Goal: Information Seeking & Learning: Learn about a topic

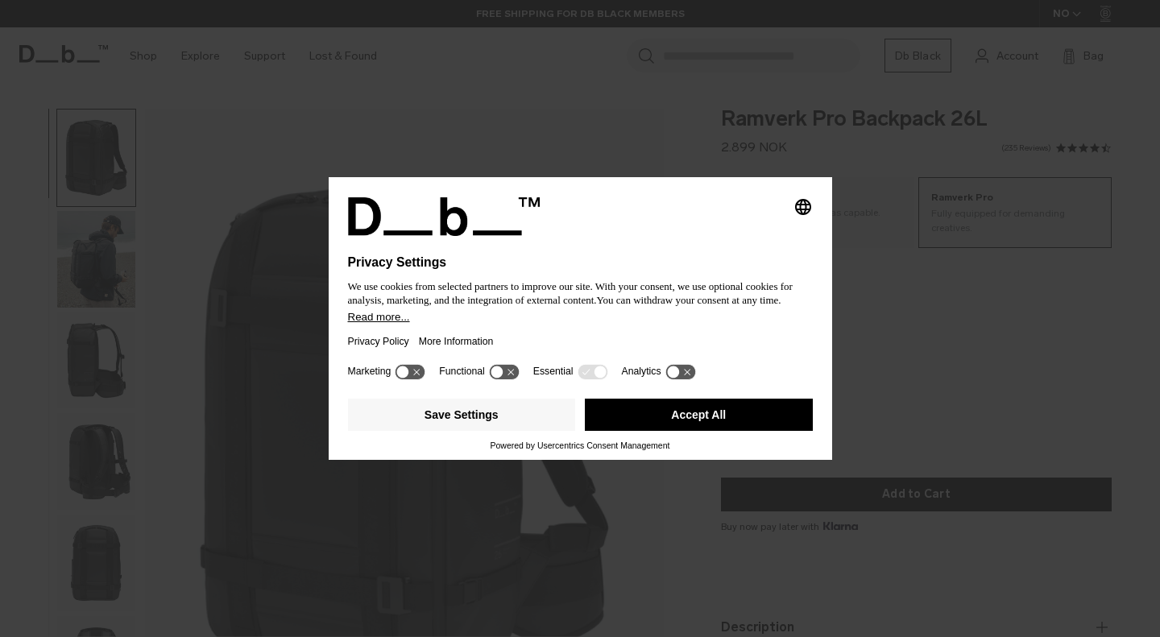
click at [417, 374] on icon at bounding box center [411, 371] width 30 height 15
click at [407, 375] on icon at bounding box center [411, 371] width 30 height 15
click at [439, 408] on button "Save Settings" at bounding box center [462, 415] width 228 height 32
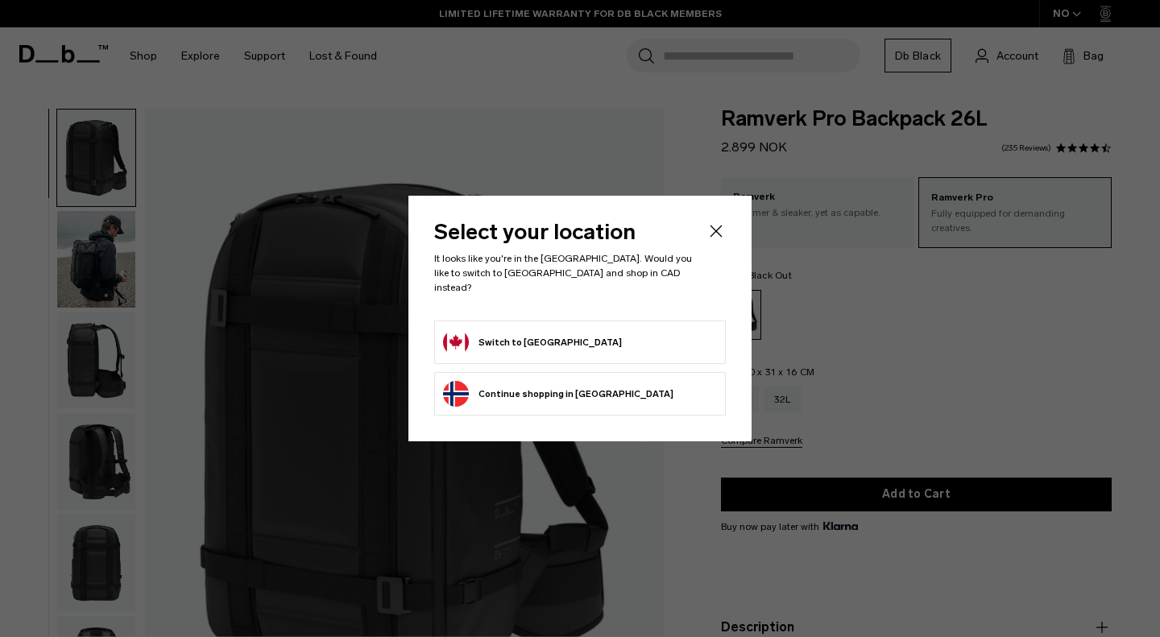
click at [496, 341] on button "Switch to Canada" at bounding box center [532, 343] width 179 height 26
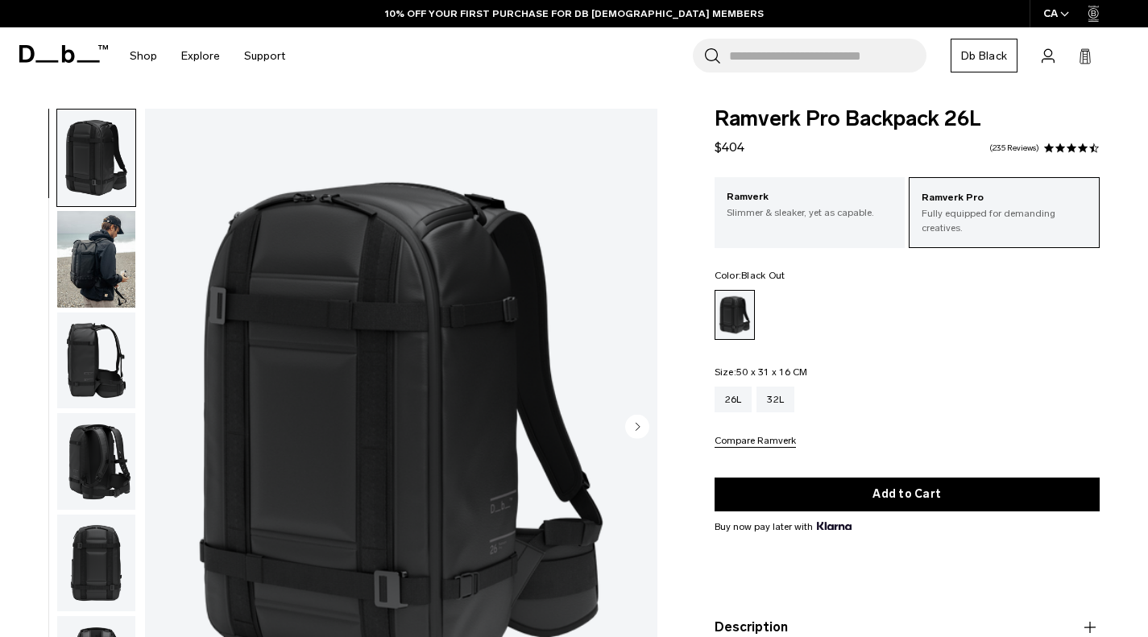
click at [98, 242] on img "button" at bounding box center [96, 259] width 78 height 97
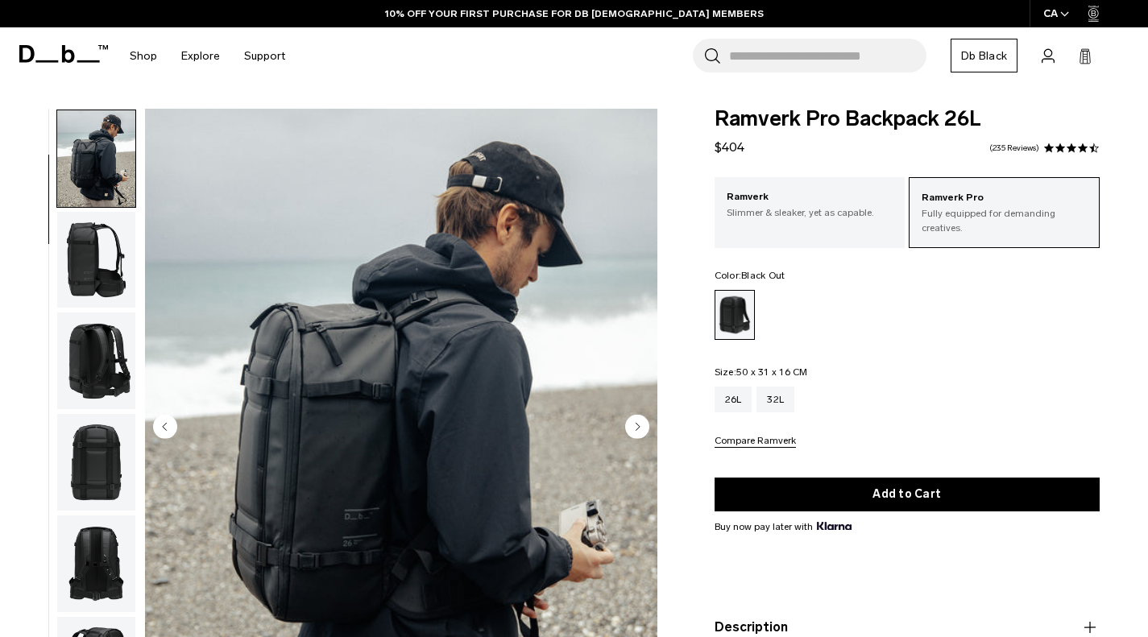
scroll to position [102, 0]
click at [85, 273] on img "button" at bounding box center [96, 259] width 78 height 97
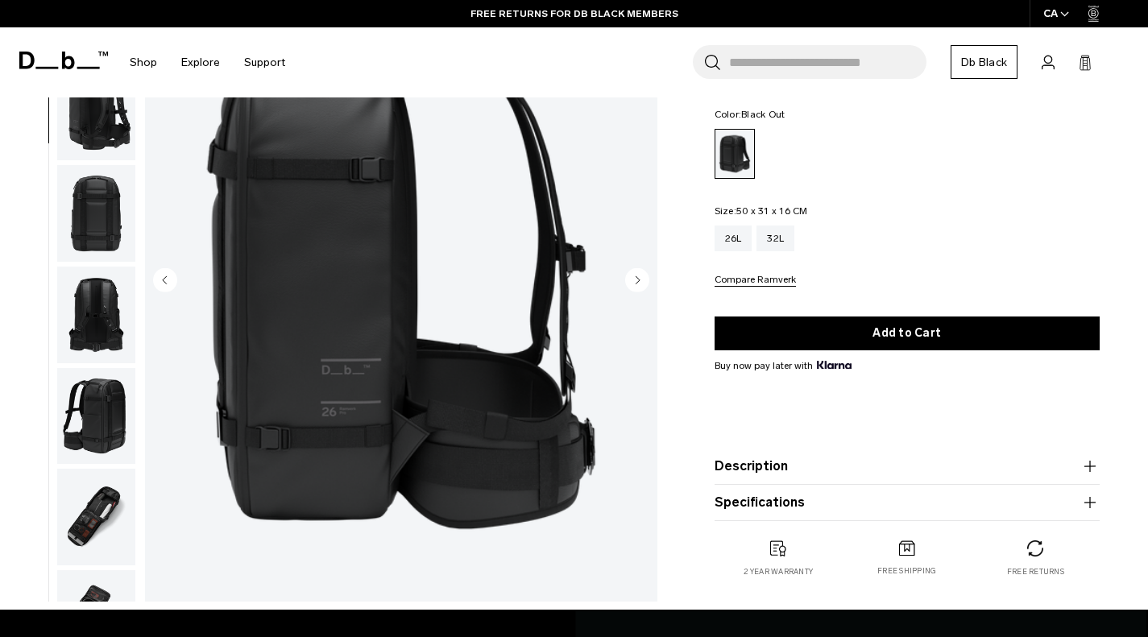
scroll to position [0, 0]
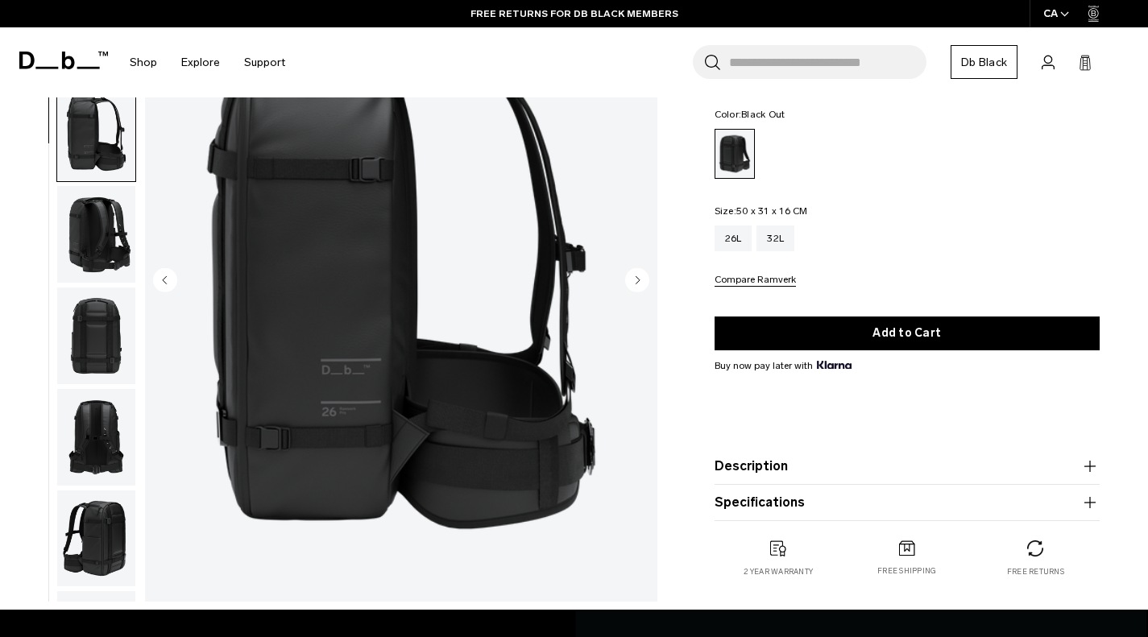
click at [101, 222] on img "button" at bounding box center [96, 234] width 78 height 97
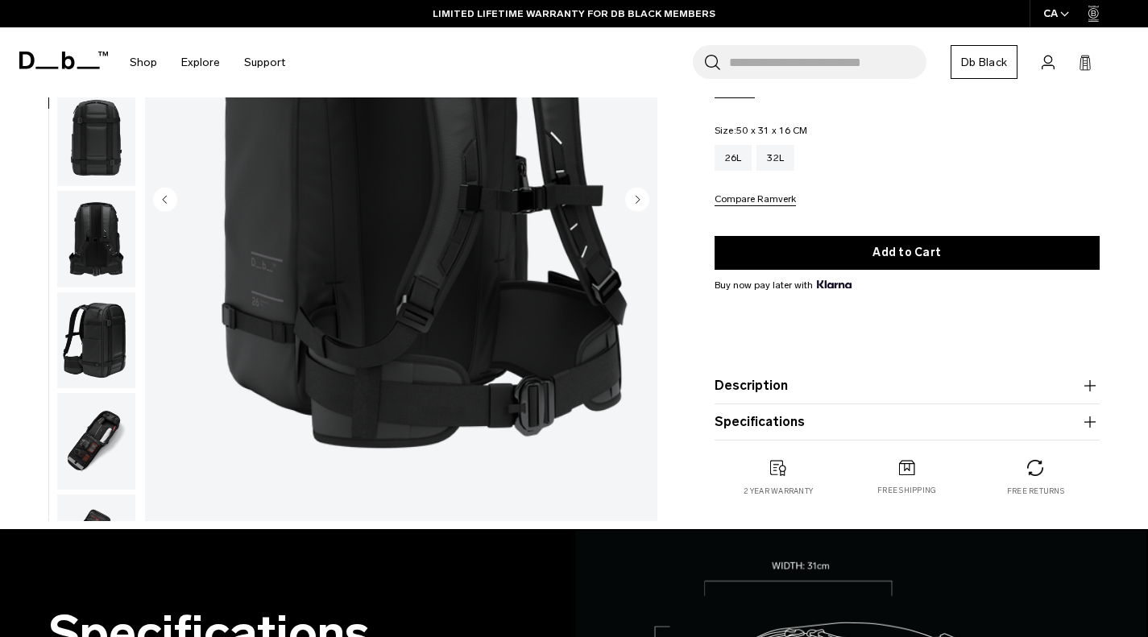
scroll to position [143, 0]
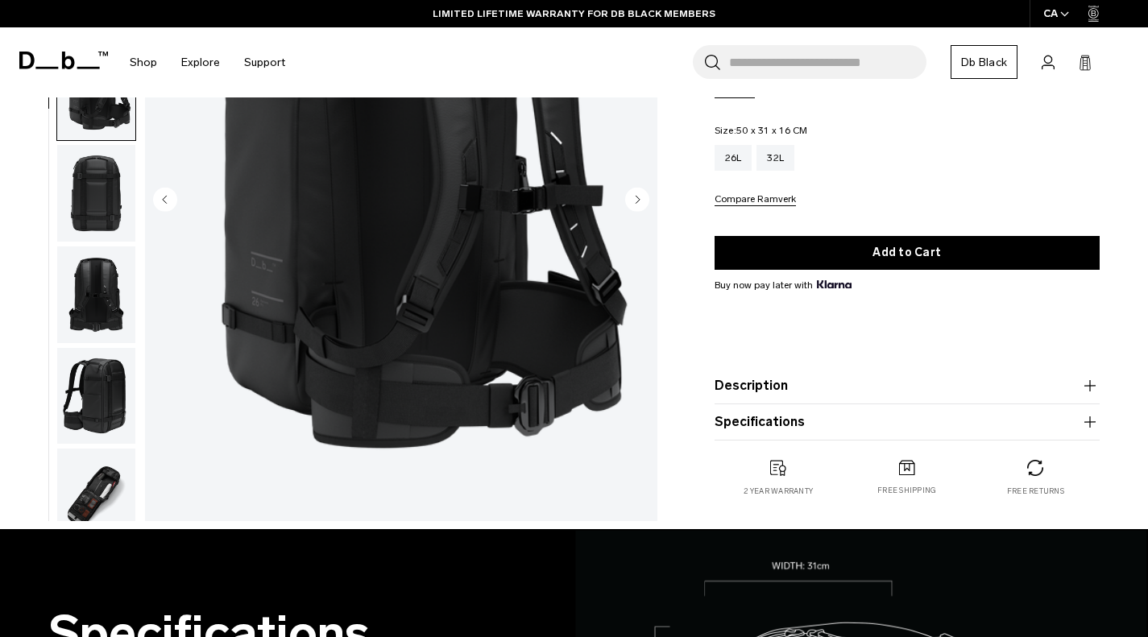
click at [88, 174] on img "button" at bounding box center [96, 193] width 78 height 97
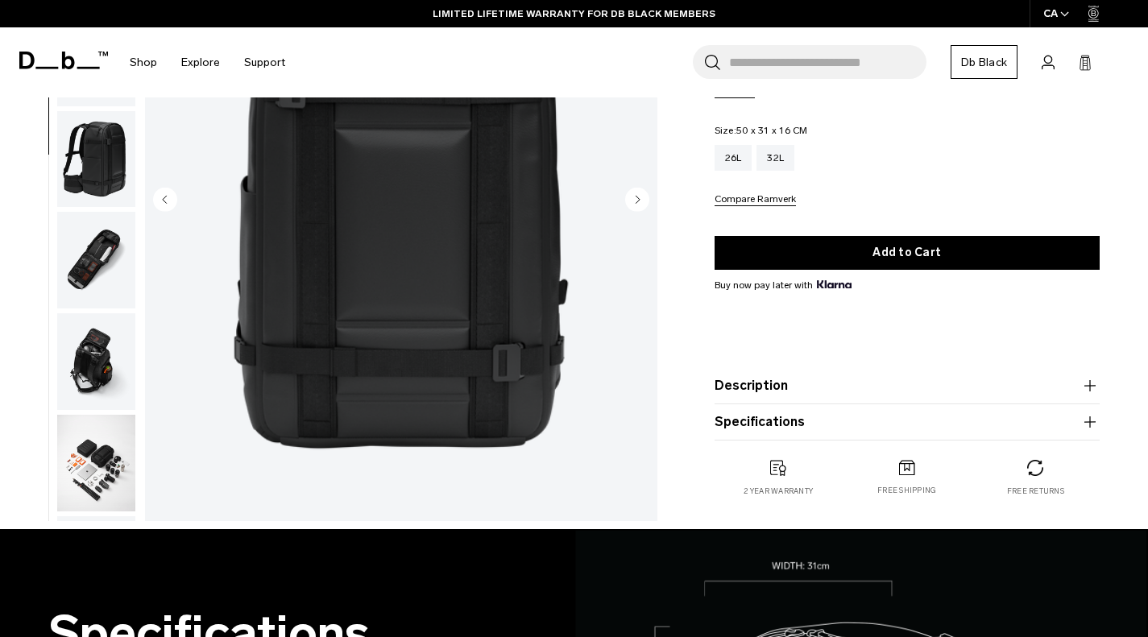
scroll to position [405, 0]
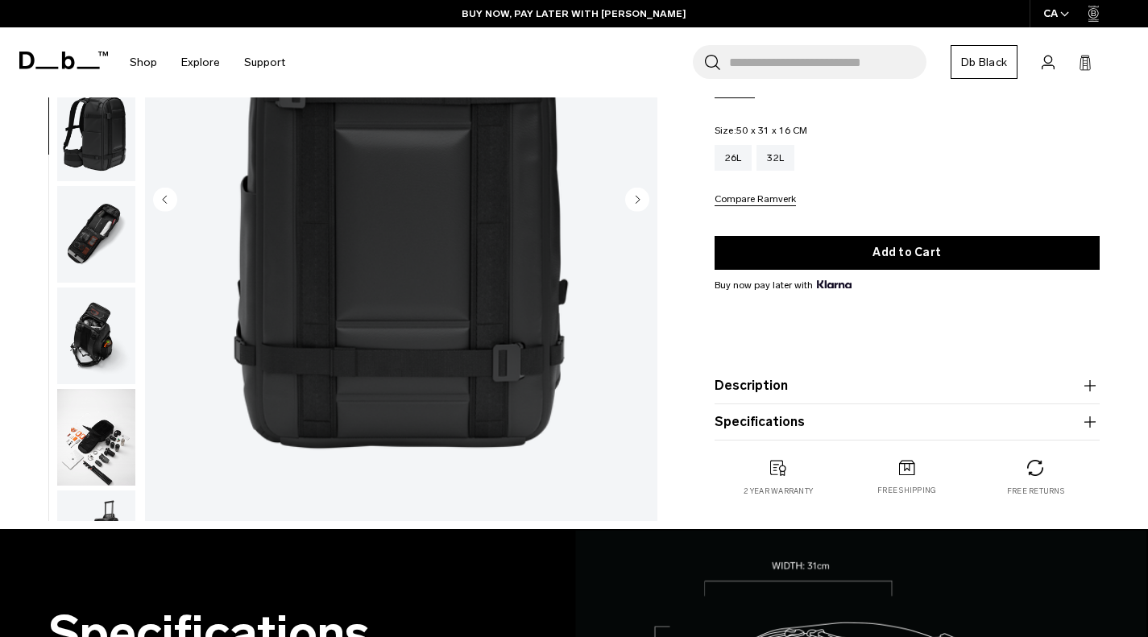
click at [95, 151] on img "button" at bounding box center [96, 133] width 78 height 97
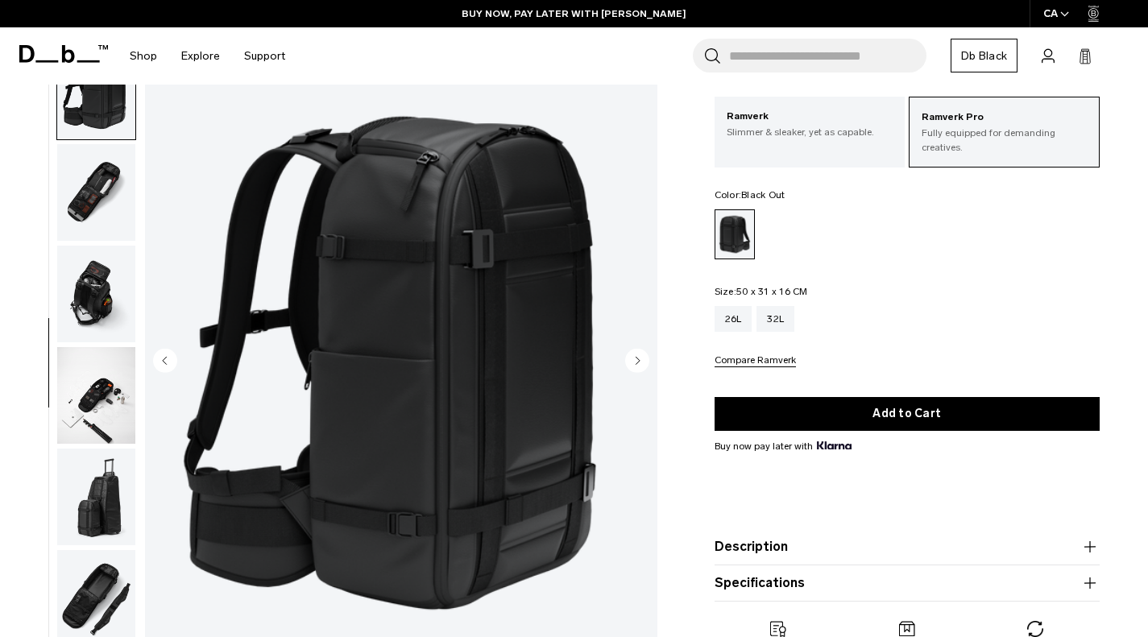
scroll to position [161, 0]
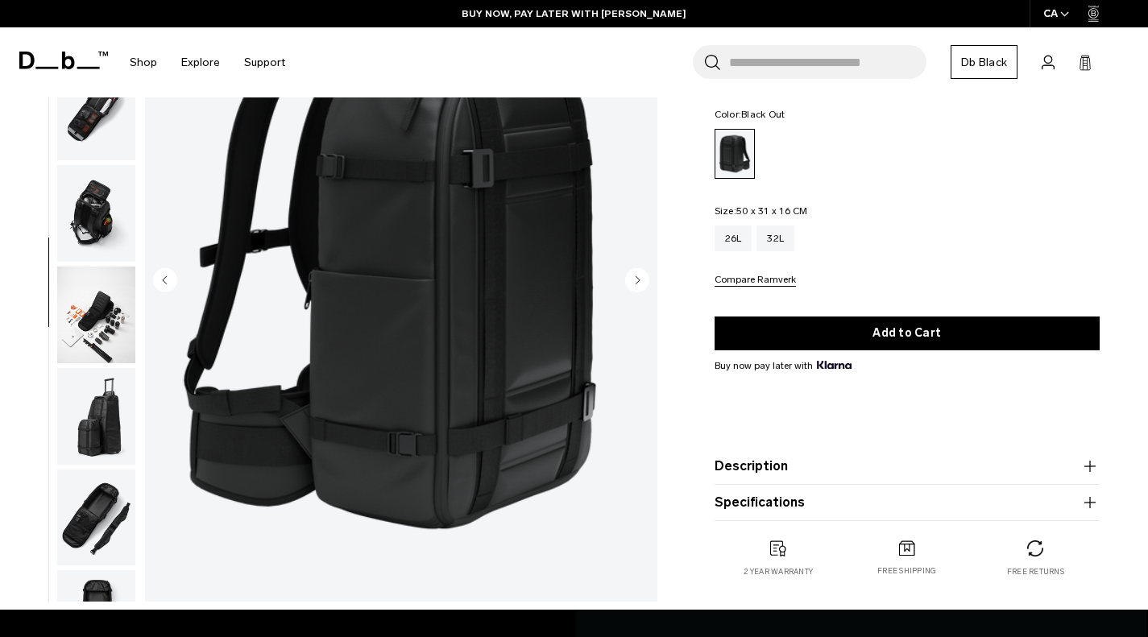
click at [85, 124] on img "button" at bounding box center [96, 112] width 78 height 97
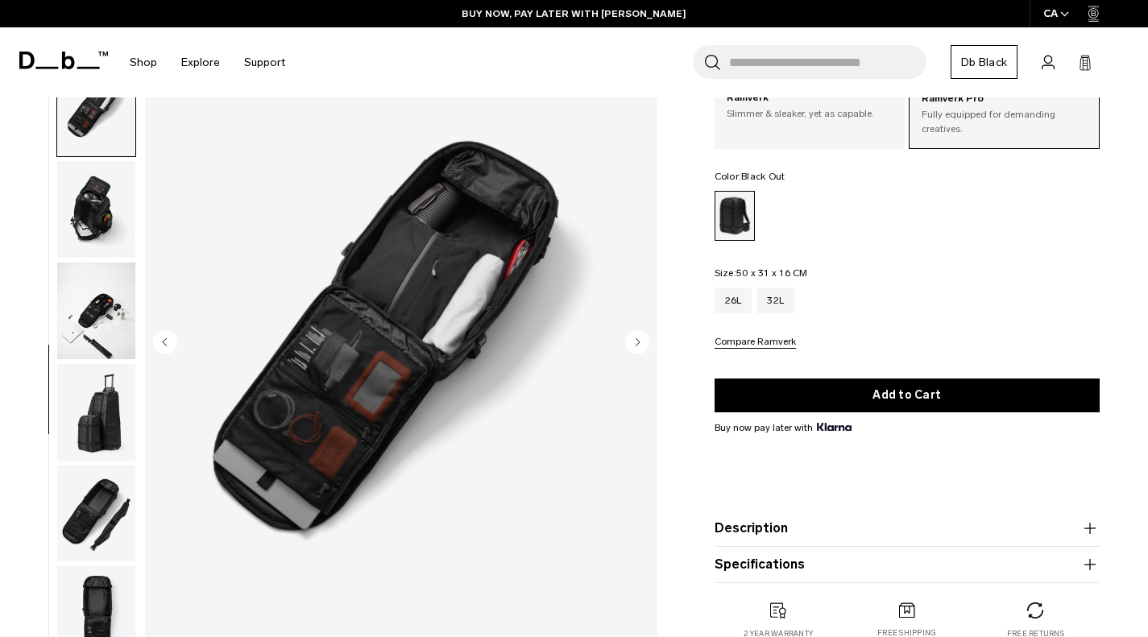
scroll to position [81, 0]
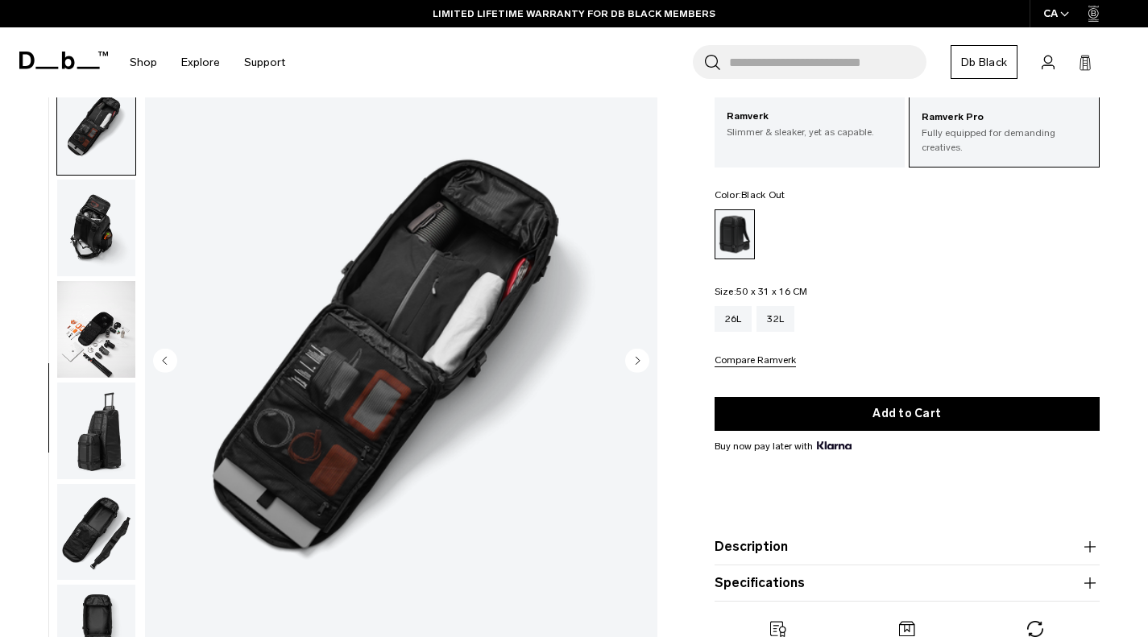
click at [90, 206] on img "button" at bounding box center [96, 228] width 78 height 97
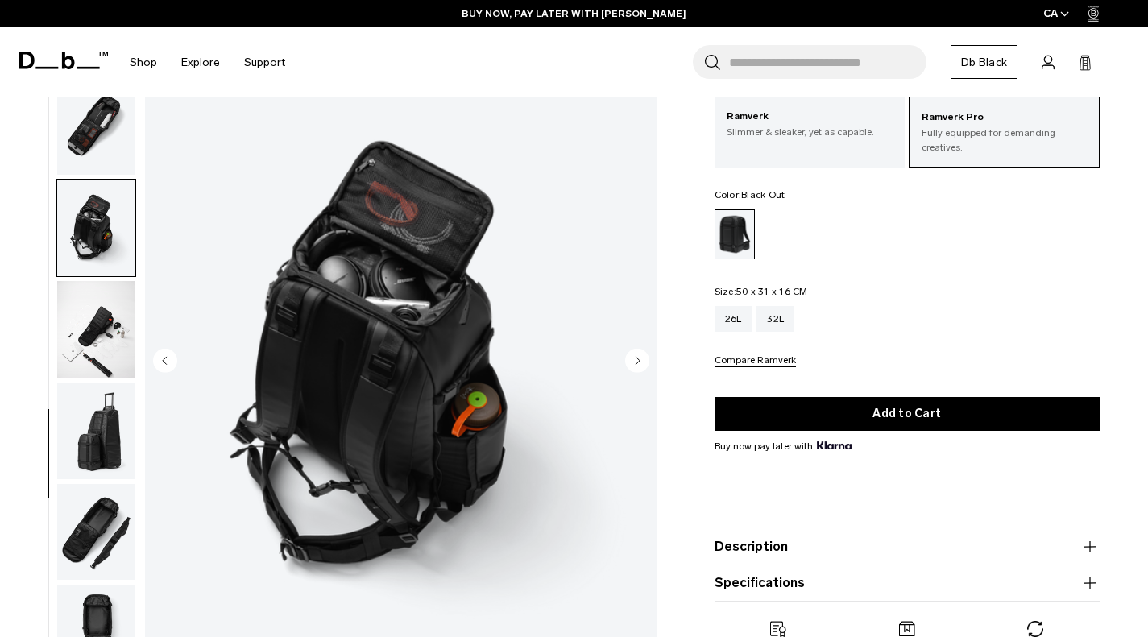
click at [95, 377] on img "button" at bounding box center [96, 329] width 78 height 97
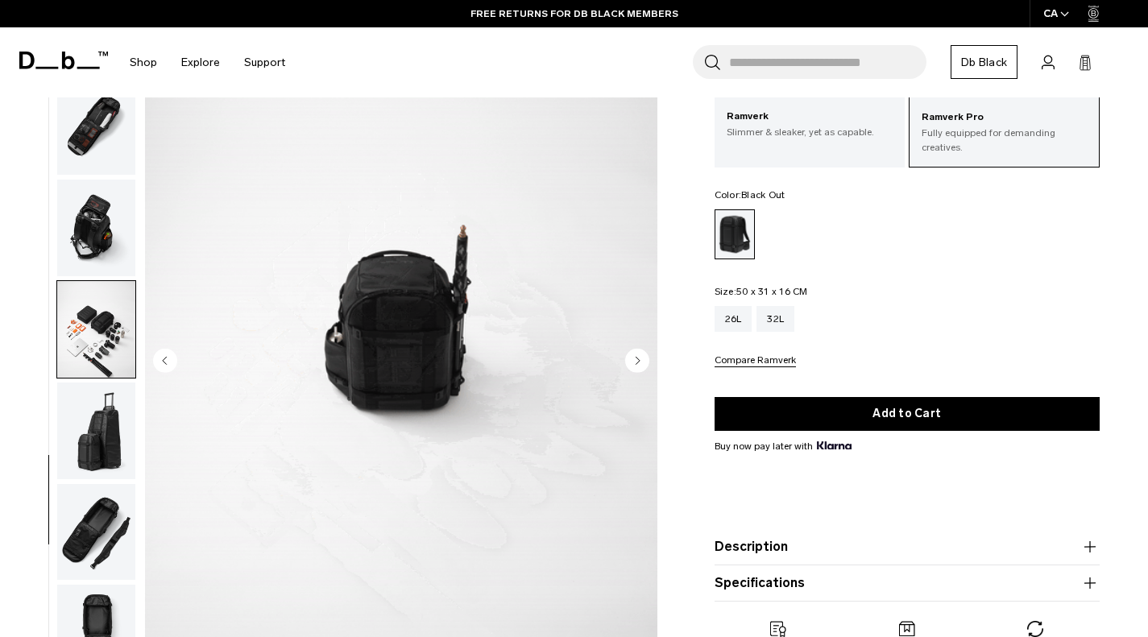
click at [117, 442] on img "button" at bounding box center [96, 431] width 78 height 97
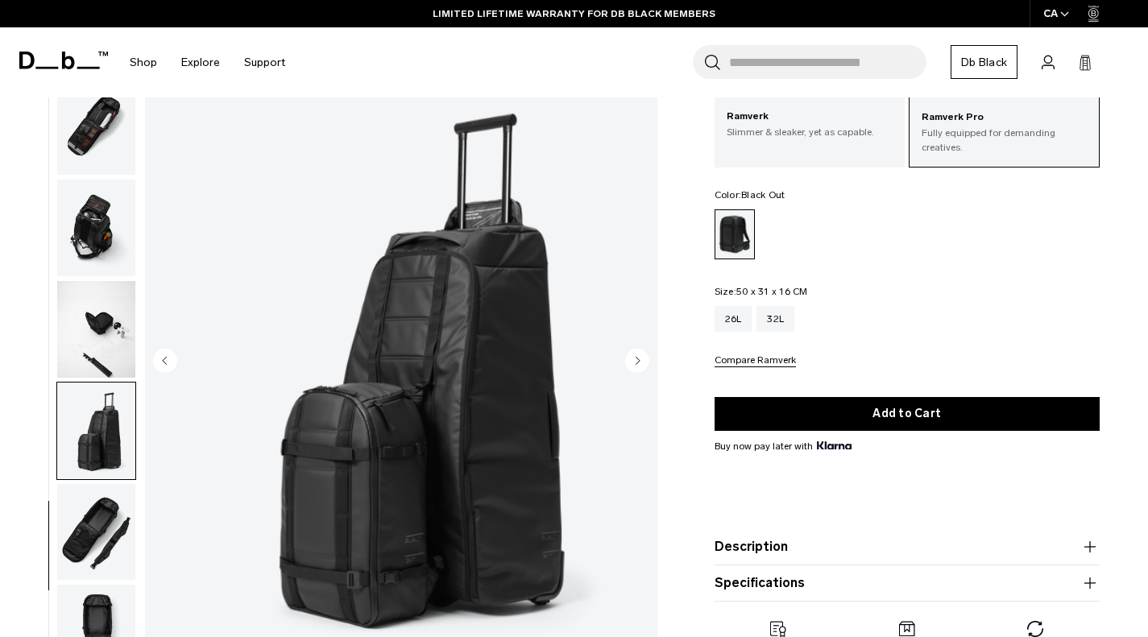
click at [90, 553] on img "button" at bounding box center [96, 531] width 78 height 97
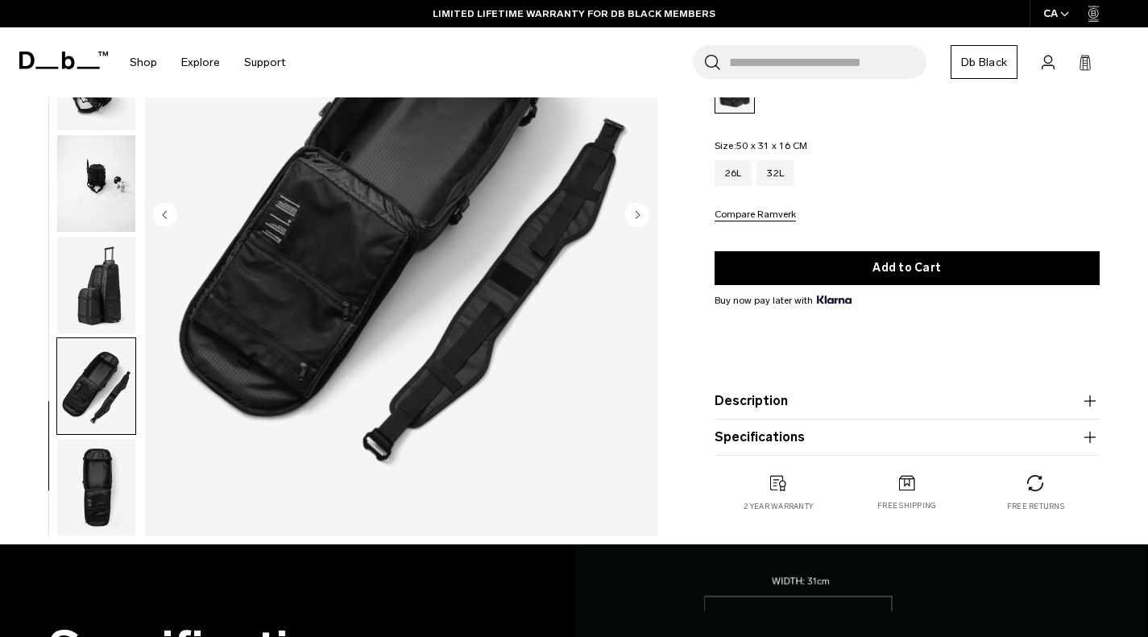
scroll to position [242, 0]
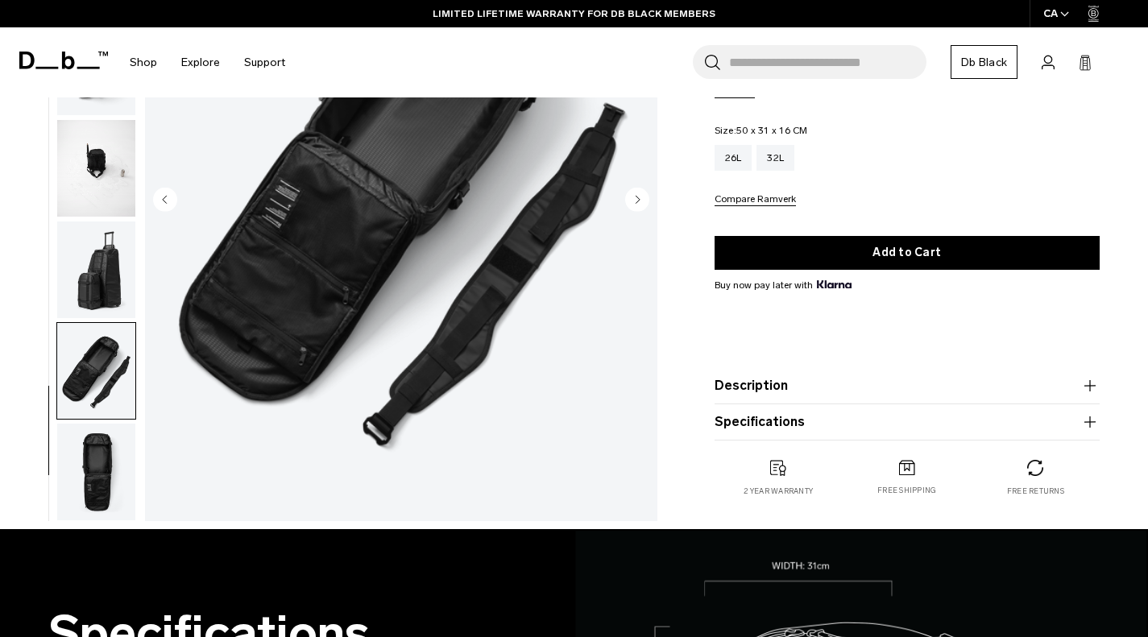
click at [81, 448] on img "button" at bounding box center [96, 472] width 78 height 97
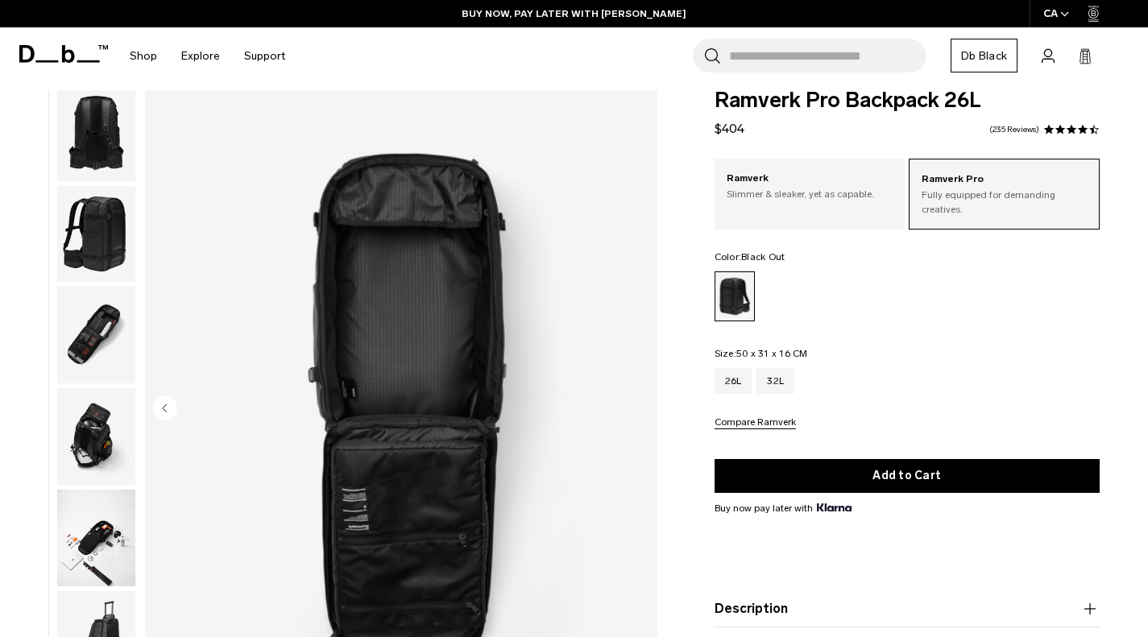
scroll to position [0, 0]
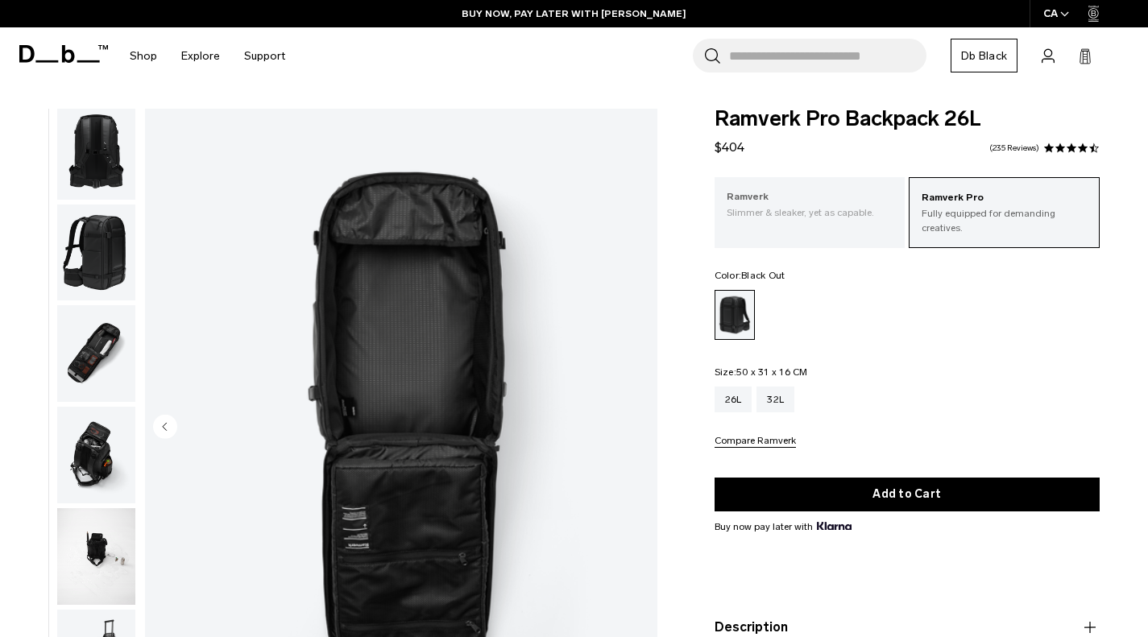
click at [763, 215] on p "Slimmer & sleaker, yet as capable." at bounding box center [810, 212] width 167 height 15
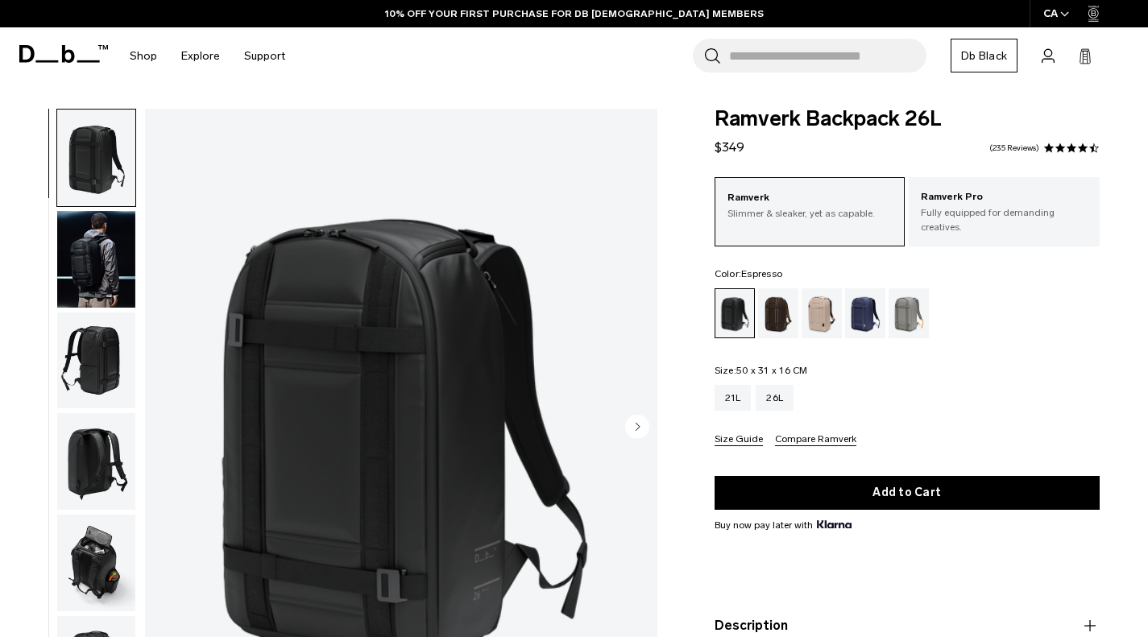
click at [774, 321] on div "Espresso" at bounding box center [778, 313] width 41 height 50
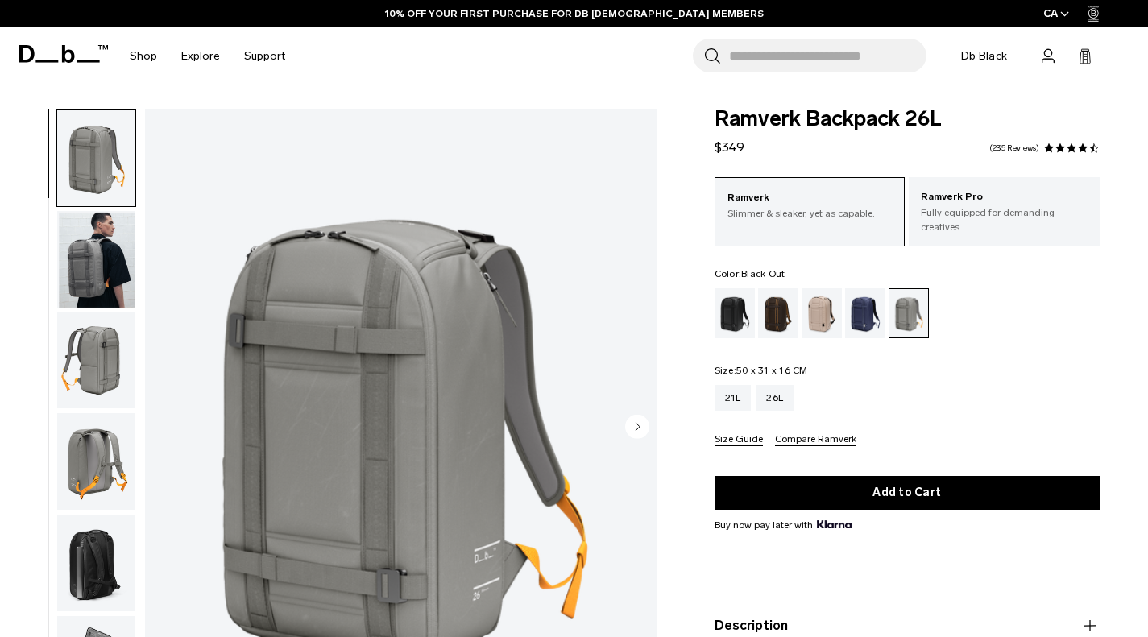
click at [731, 297] on div "Black Out" at bounding box center [735, 313] width 41 height 50
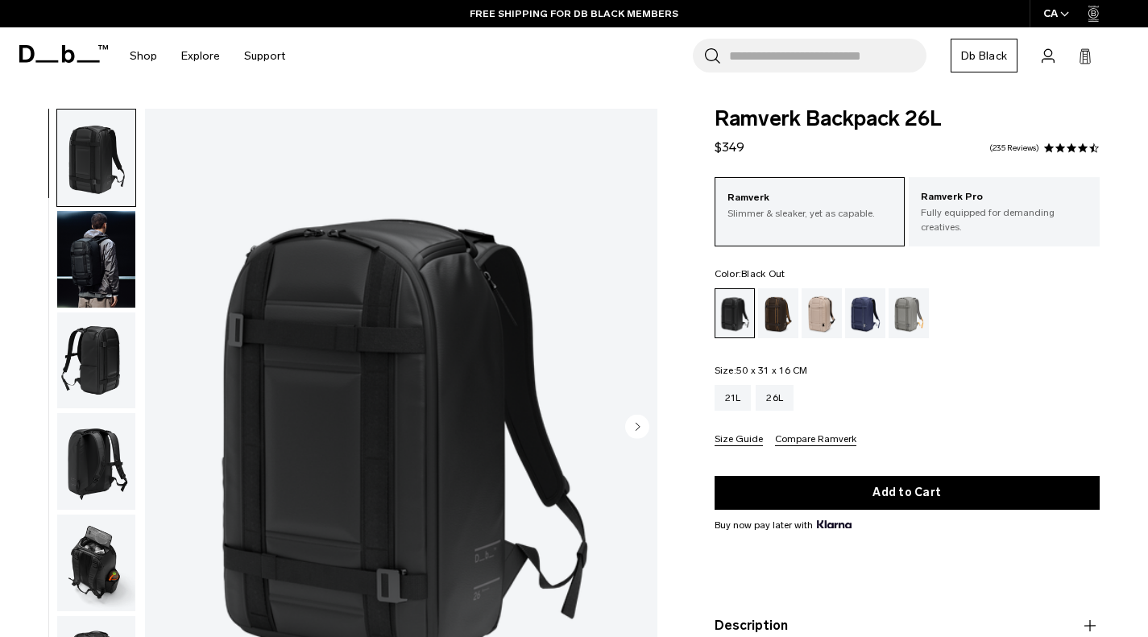
click at [86, 251] on img "button" at bounding box center [96, 259] width 78 height 97
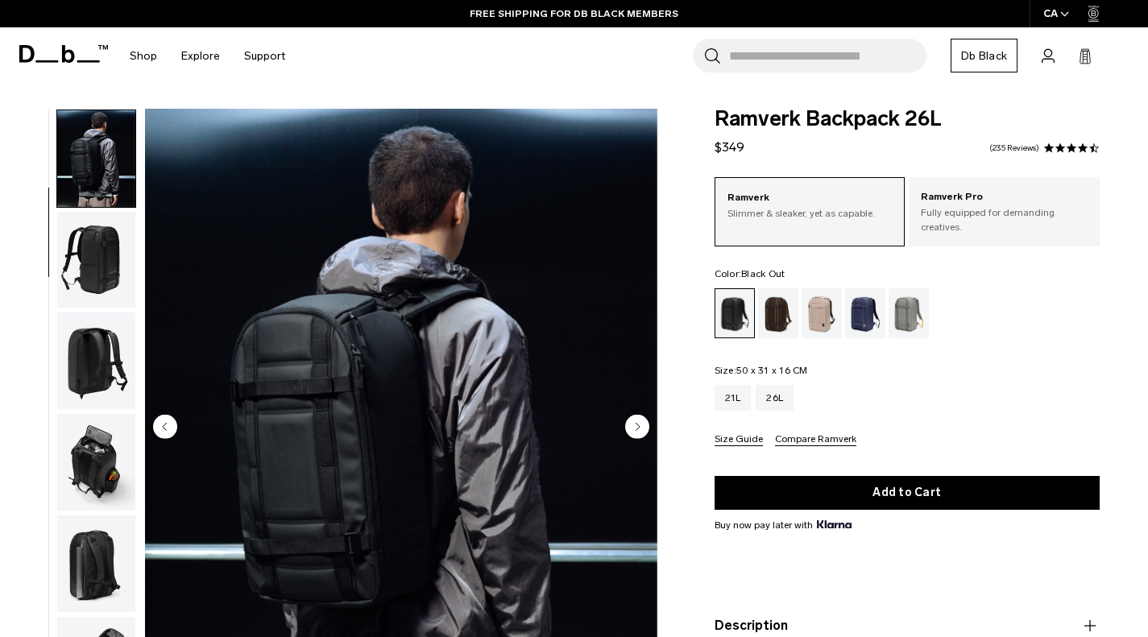
scroll to position [102, 0]
click at [92, 247] on img "button" at bounding box center [96, 259] width 78 height 97
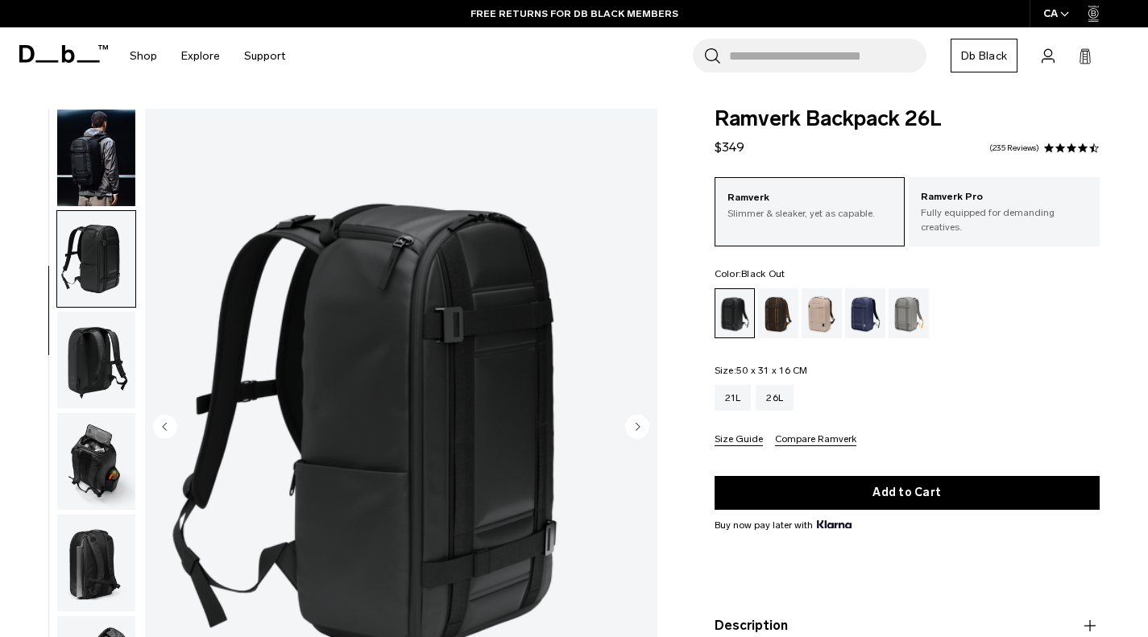
scroll to position [168, 0]
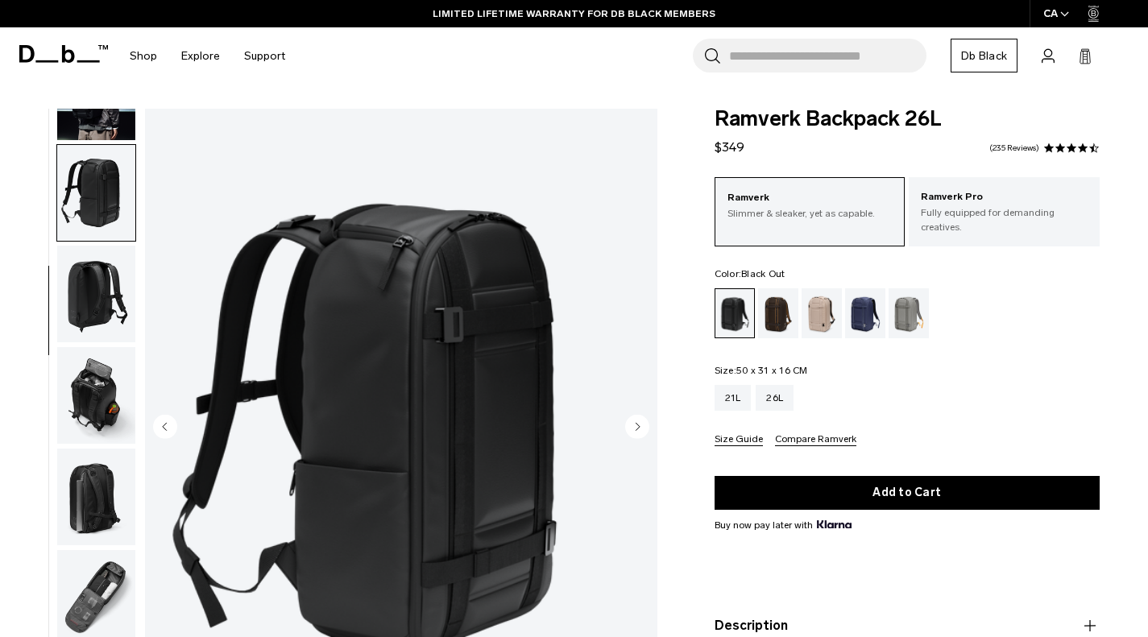
click at [89, 294] on img "button" at bounding box center [96, 294] width 78 height 97
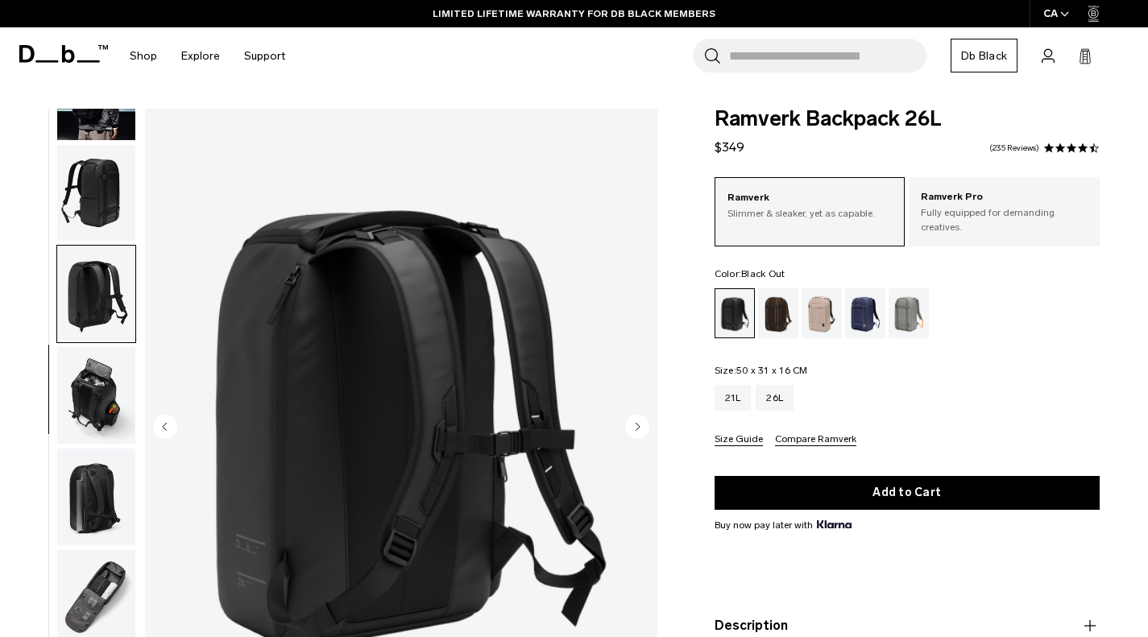
click at [99, 387] on img "button" at bounding box center [96, 395] width 78 height 97
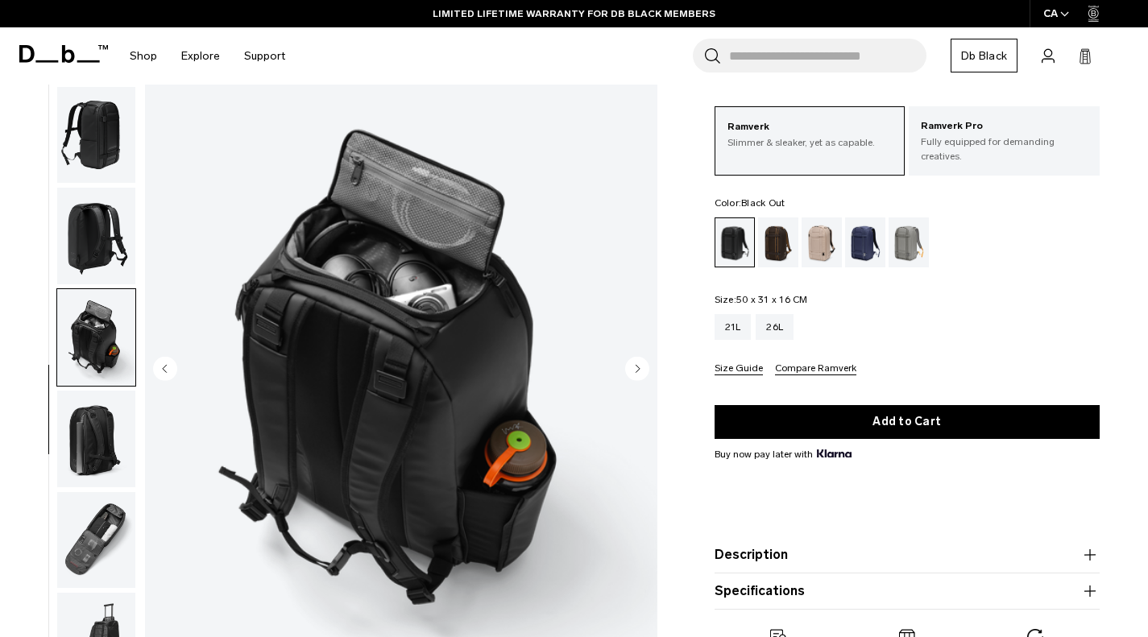
scroll to position [81, 0]
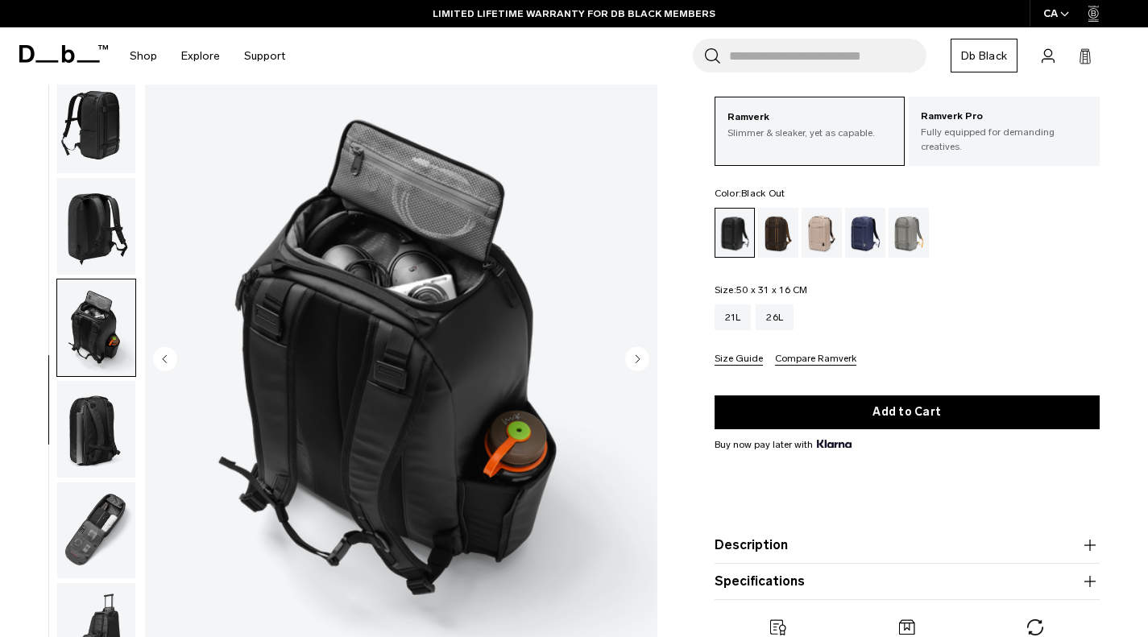
click at [94, 416] on img "button" at bounding box center [96, 429] width 78 height 97
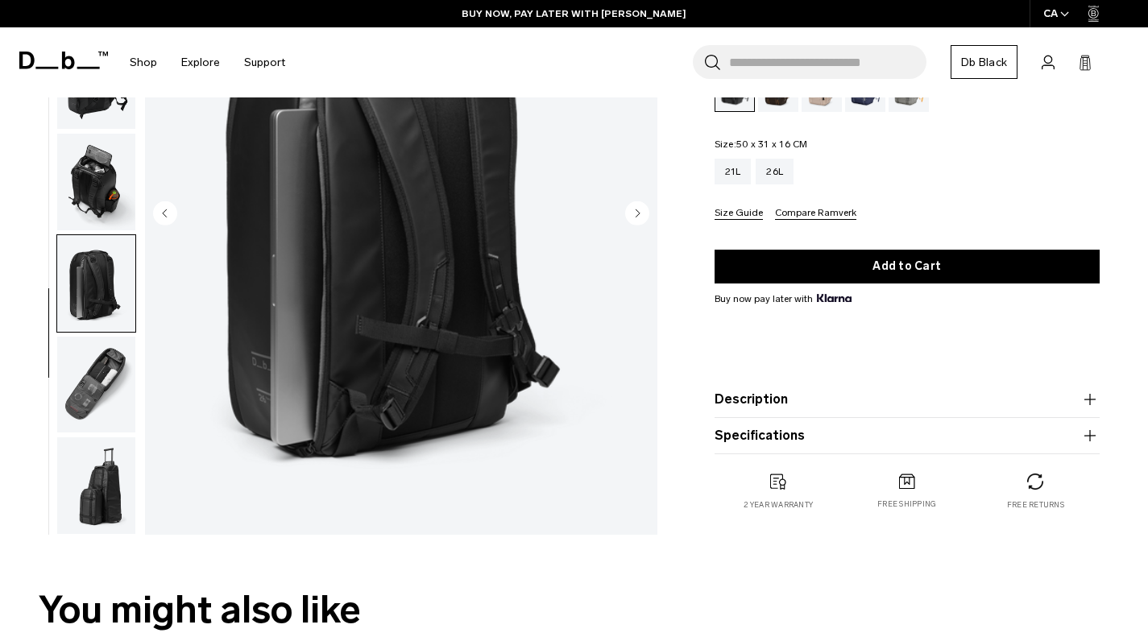
scroll to position [242, 0]
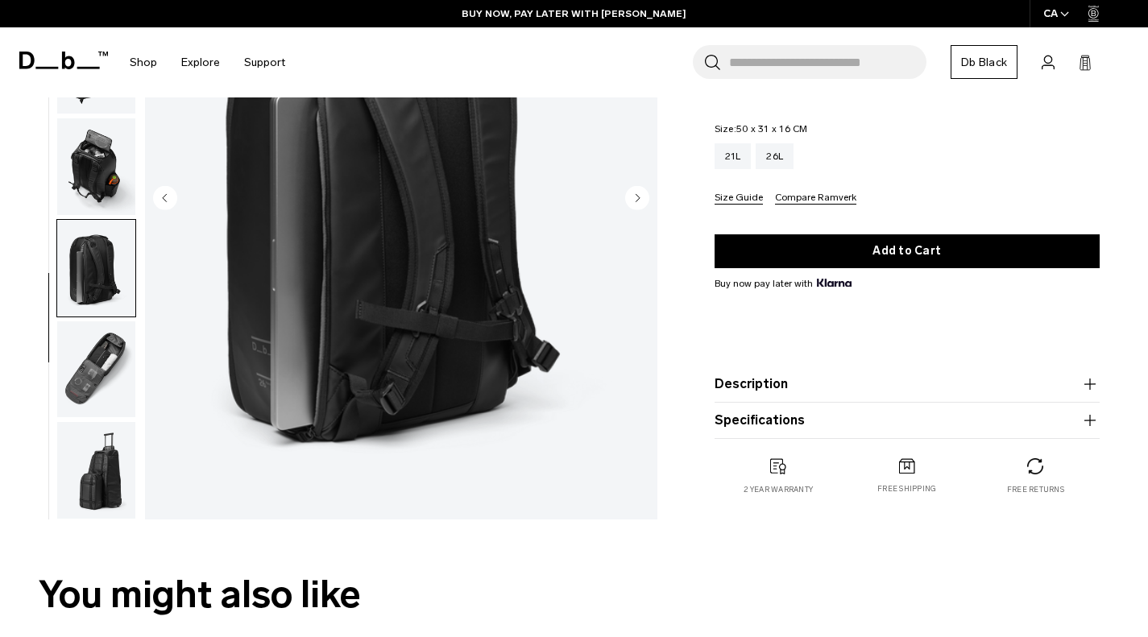
click at [92, 355] on img "button" at bounding box center [96, 369] width 78 height 97
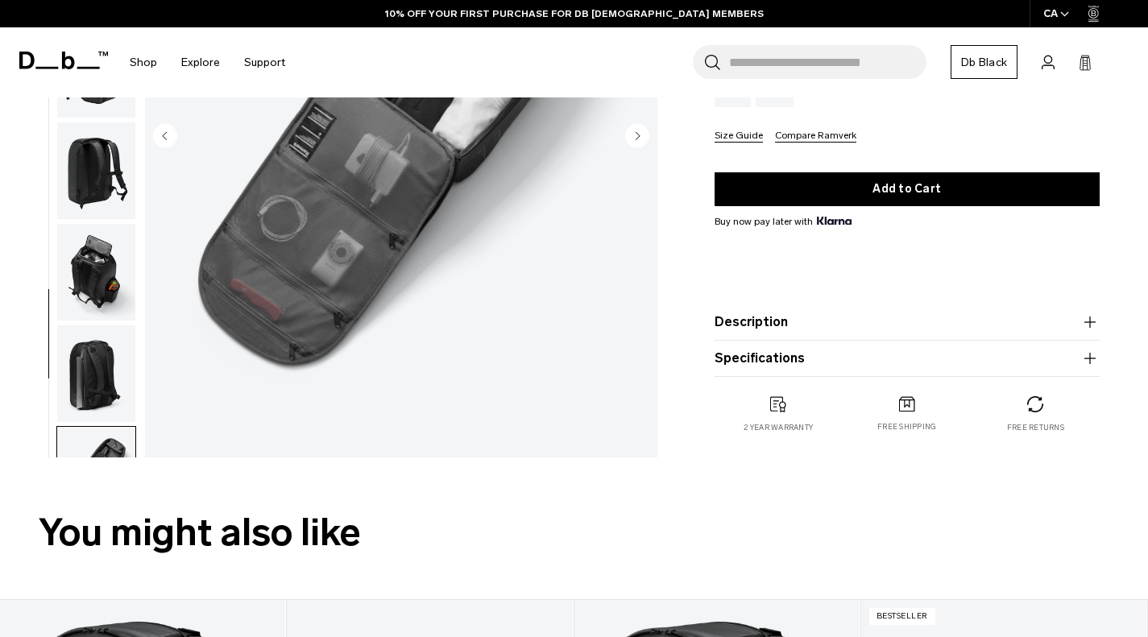
scroll to position [322, 0]
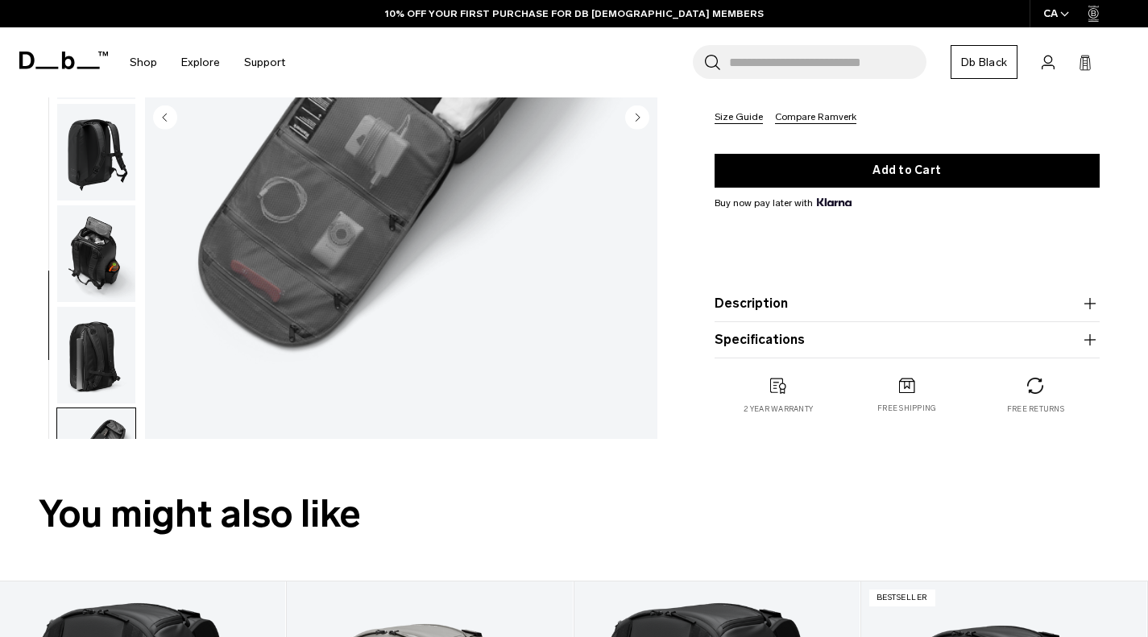
click at [89, 422] on img "button" at bounding box center [96, 456] width 78 height 97
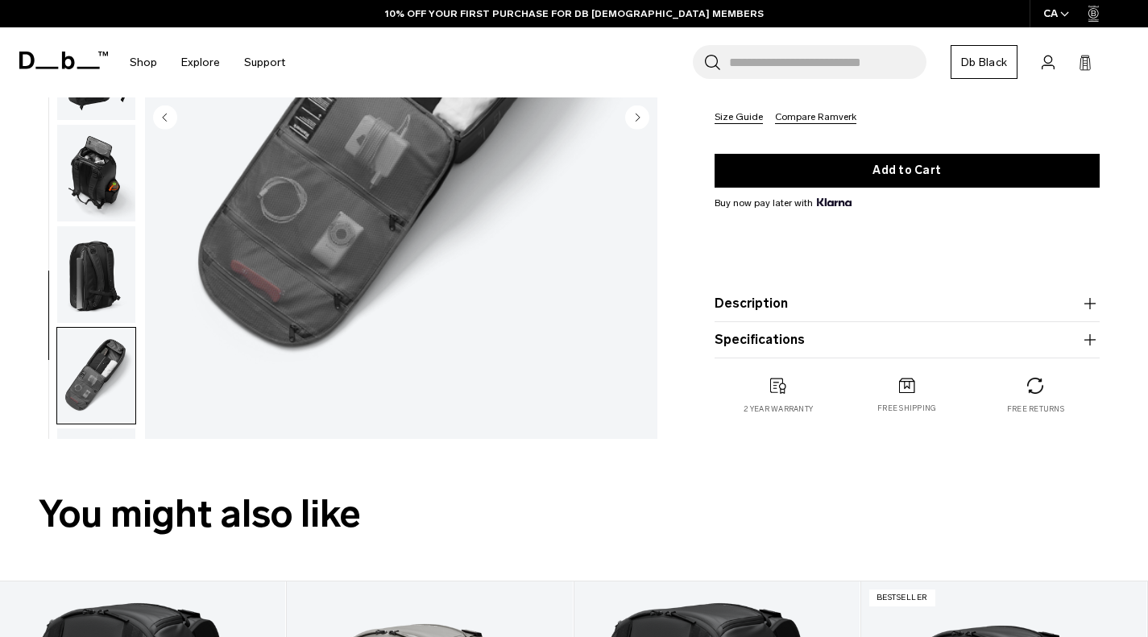
scroll to position [161, 0]
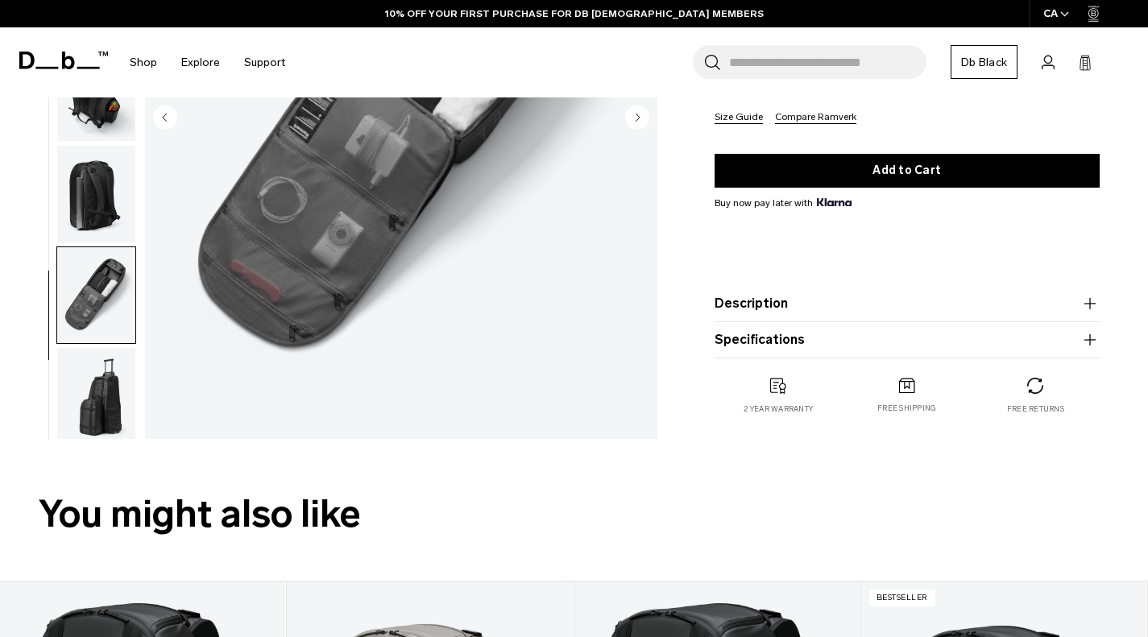
click at [101, 290] on img "button" at bounding box center [96, 295] width 78 height 97
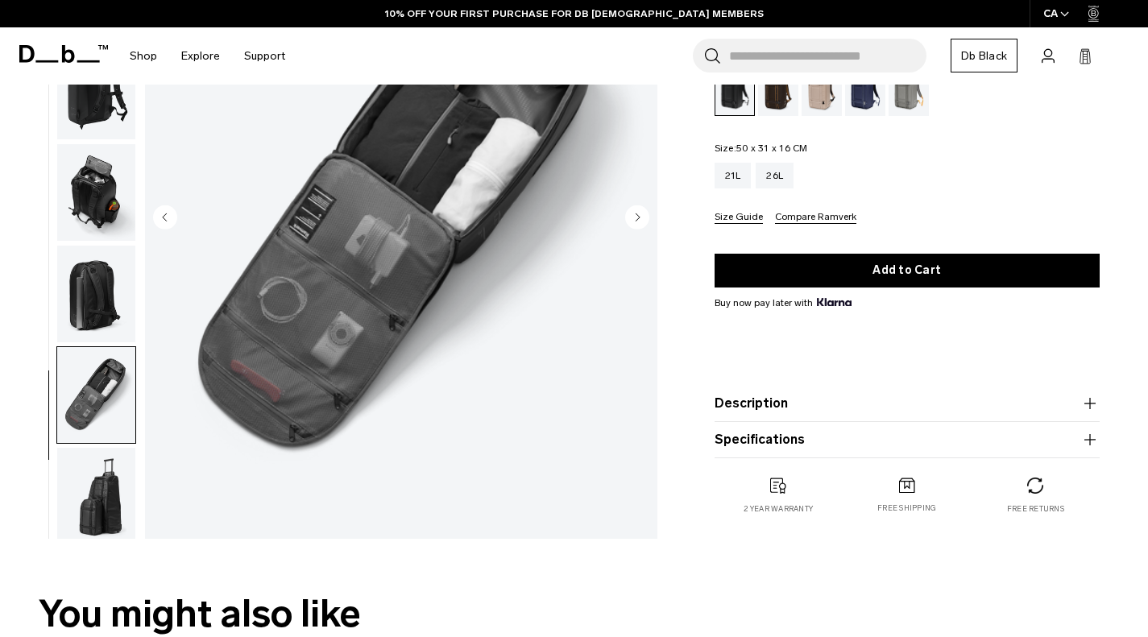
scroll to position [242, 0]
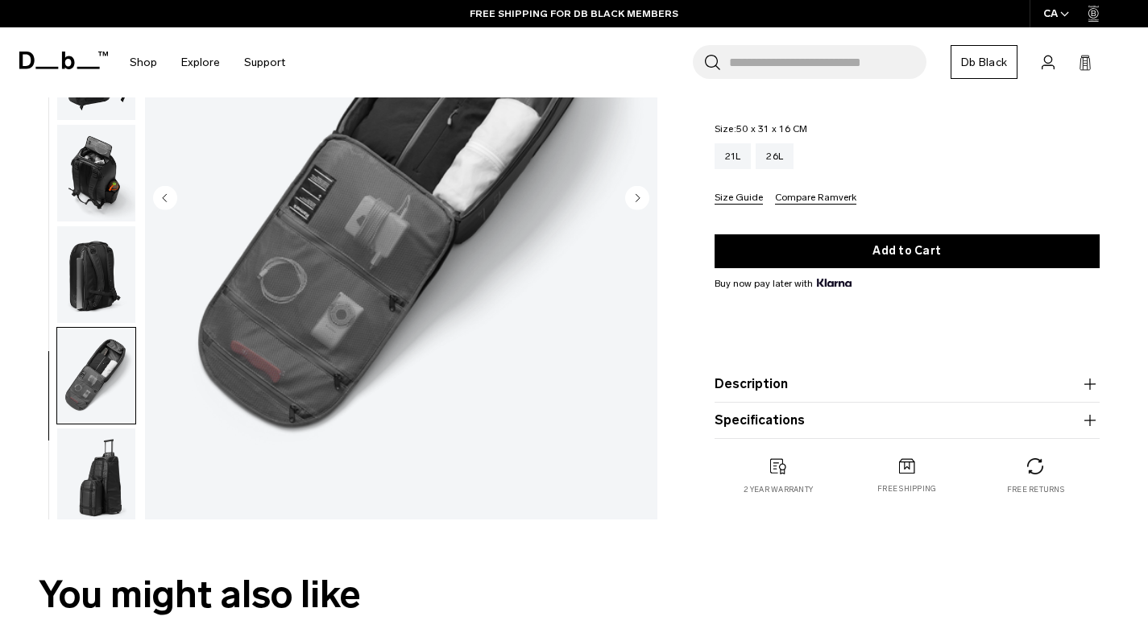
click at [100, 475] on img "button" at bounding box center [96, 477] width 78 height 97
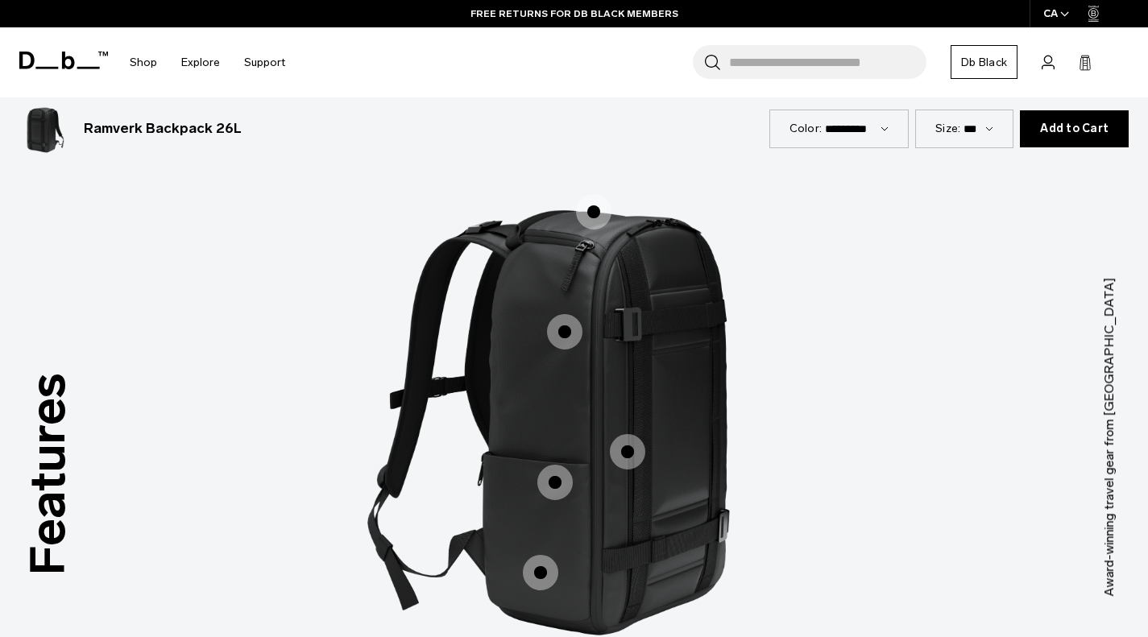
scroll to position [1853, 0]
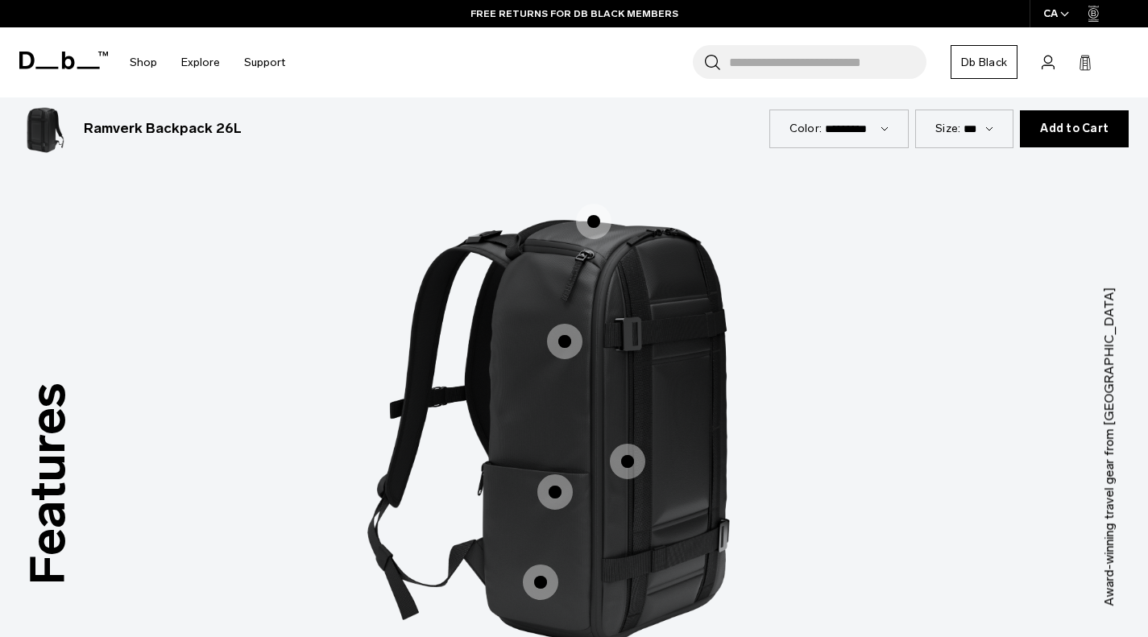
click at [588, 217] on span "1 / 3" at bounding box center [593, 221] width 35 height 35
click at [562, 352] on span "1 / 3" at bounding box center [564, 341] width 35 height 35
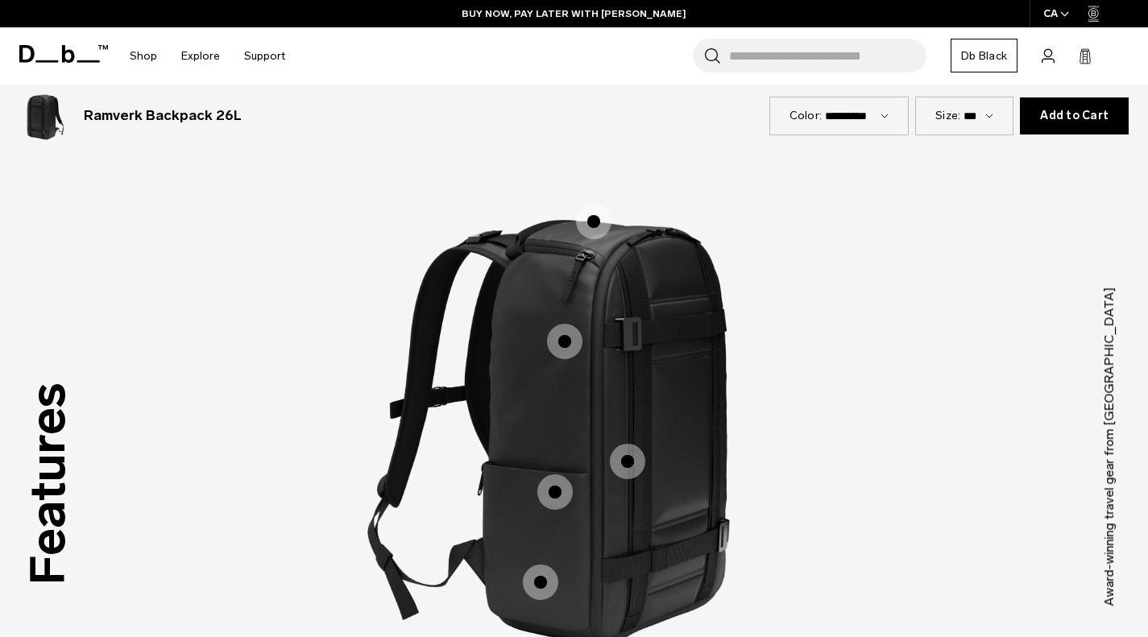
click at [591, 214] on span "1 / 3" at bounding box center [593, 221] width 35 height 35
click at [591, 216] on span "1 / 3" at bounding box center [593, 221] width 35 height 35
click at [591, 216] on div "Accessible Top Pocket Accessible Top Pocket Front Straps Front Straps Water Bot…" at bounding box center [574, 422] width 483 height 601
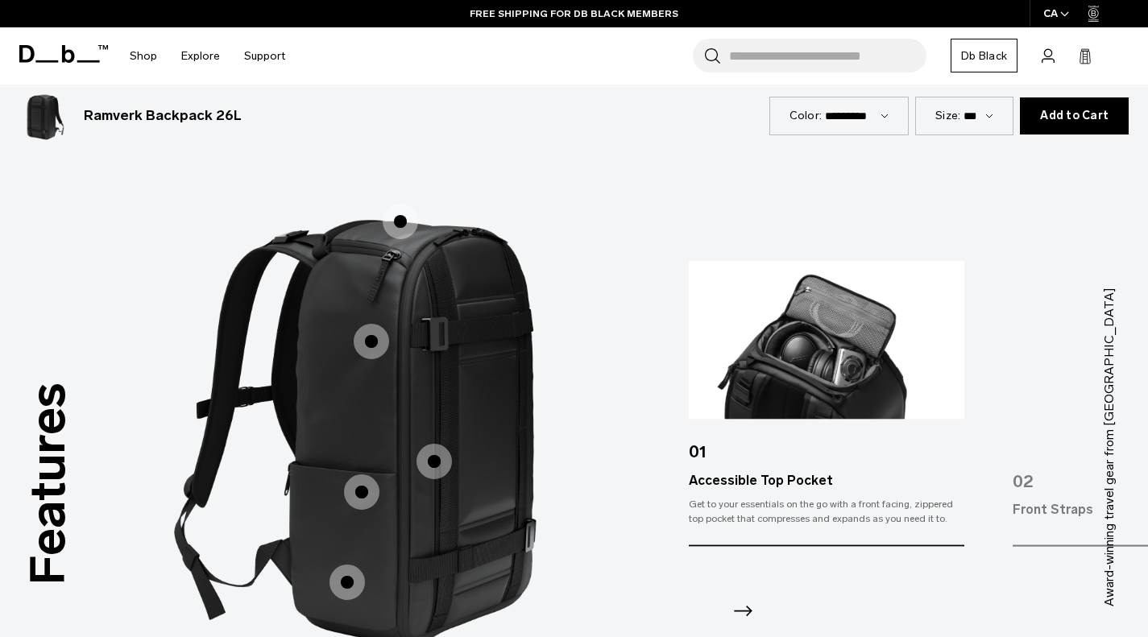
click at [363, 340] on span "1 / 3" at bounding box center [371, 341] width 35 height 35
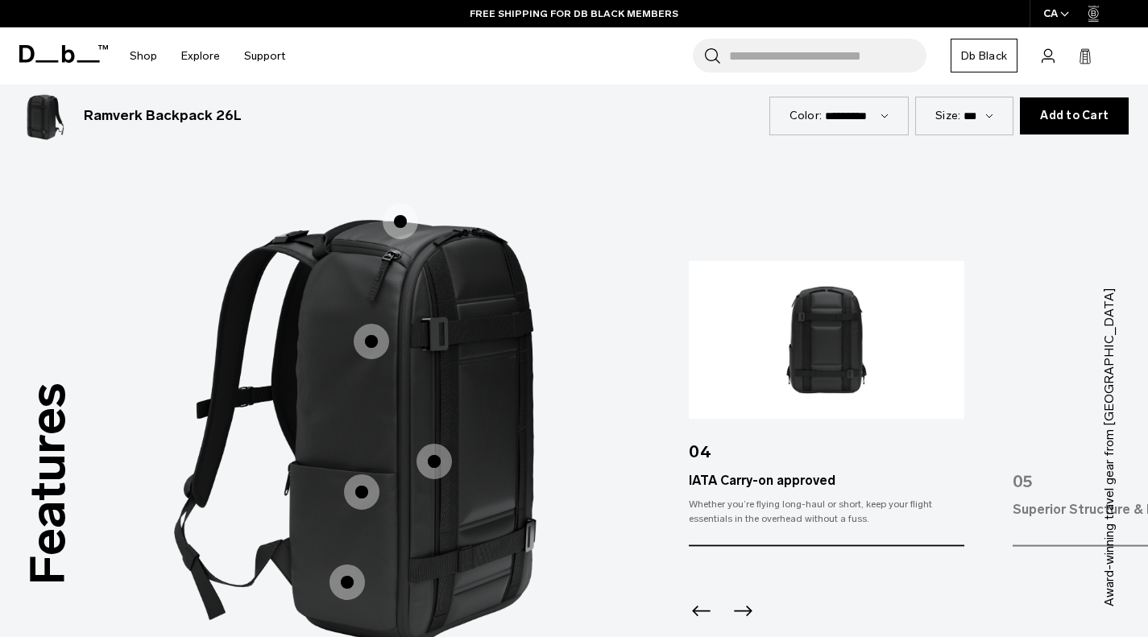
click at [363, 340] on span "1 / 3" at bounding box center [371, 341] width 35 height 35
click at [425, 457] on span "1 / 3" at bounding box center [434, 461] width 35 height 35
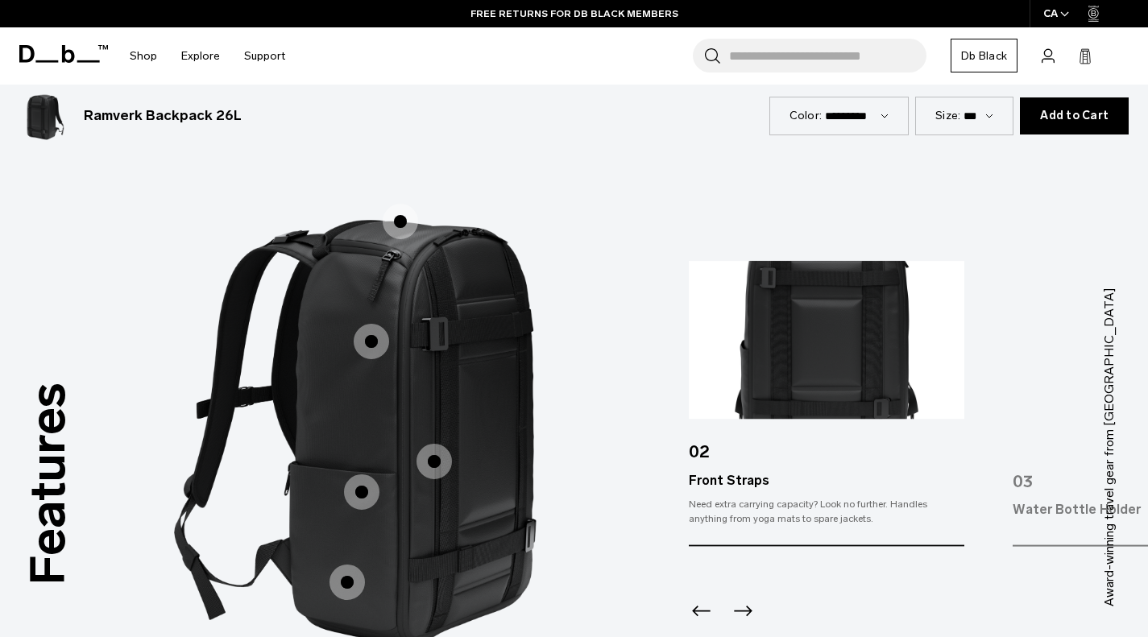
click at [425, 456] on span "1 / 3" at bounding box center [434, 461] width 35 height 35
click at [361, 496] on span "1 / 3" at bounding box center [361, 492] width 35 height 35
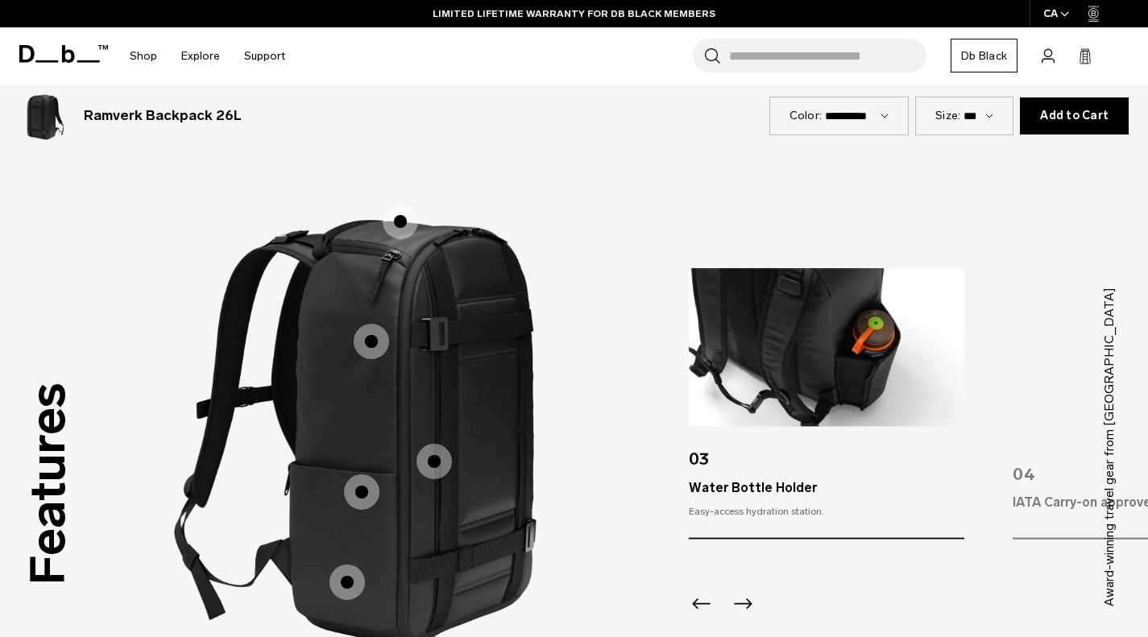
click at [351, 580] on span "1 / 3" at bounding box center [347, 582] width 35 height 35
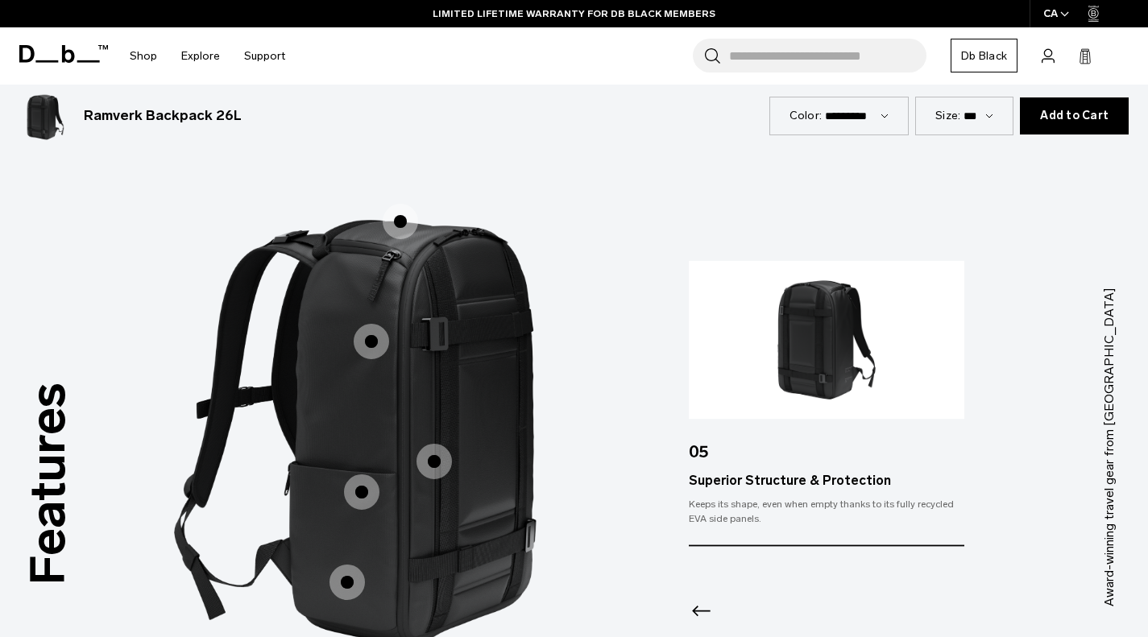
click at [351, 580] on span "1 / 3" at bounding box center [347, 582] width 35 height 35
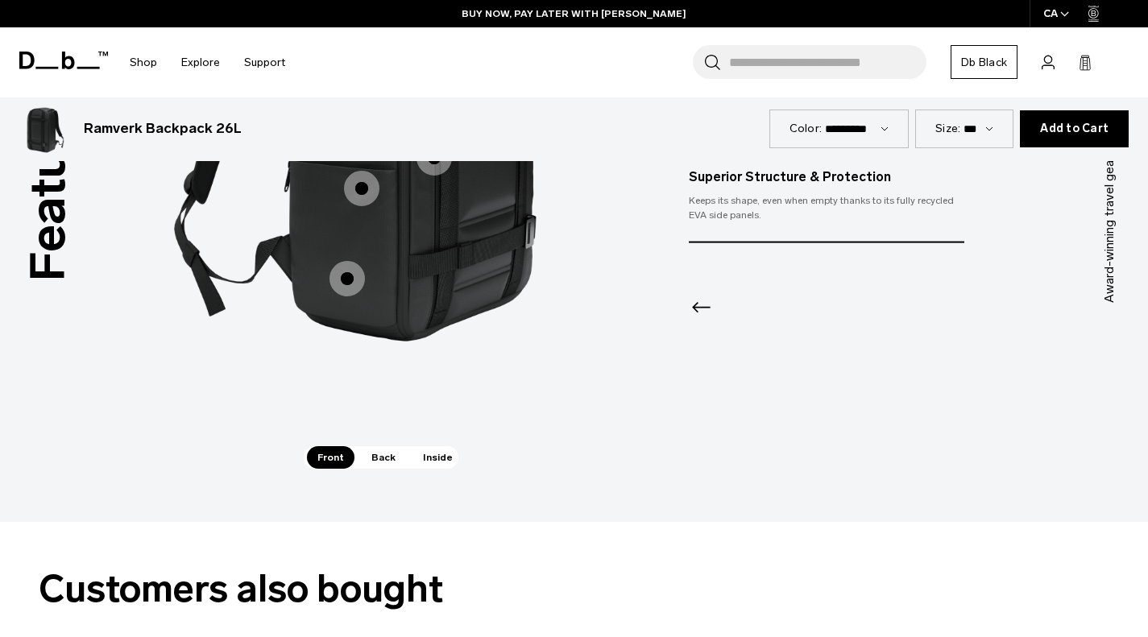
scroll to position [2176, 0]
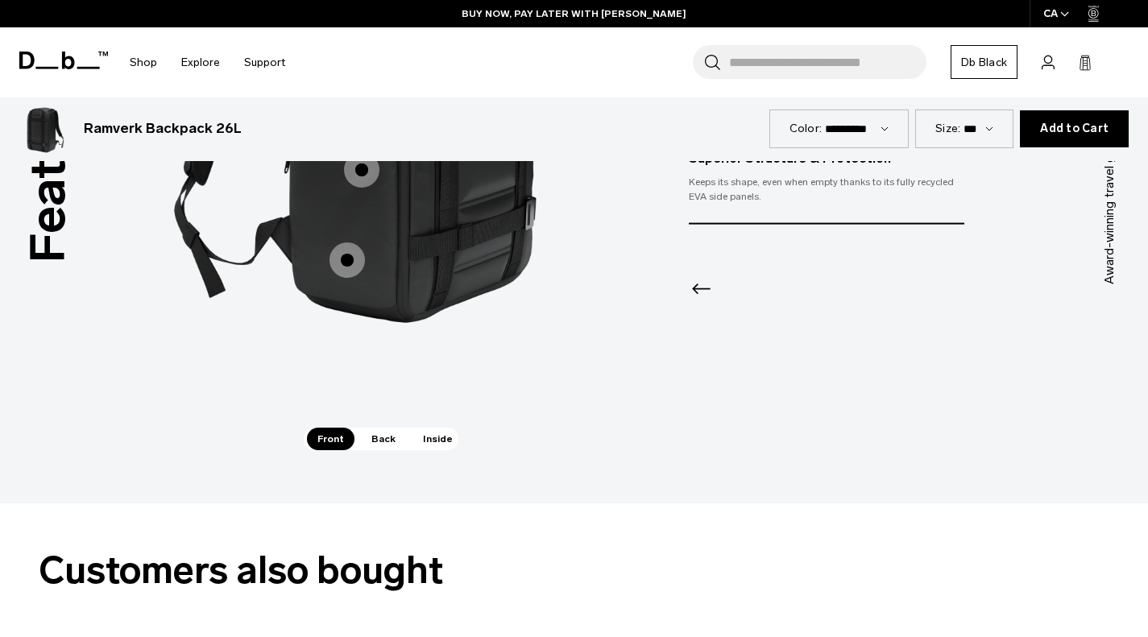
click at [384, 434] on span "Back" at bounding box center [383, 439] width 45 height 23
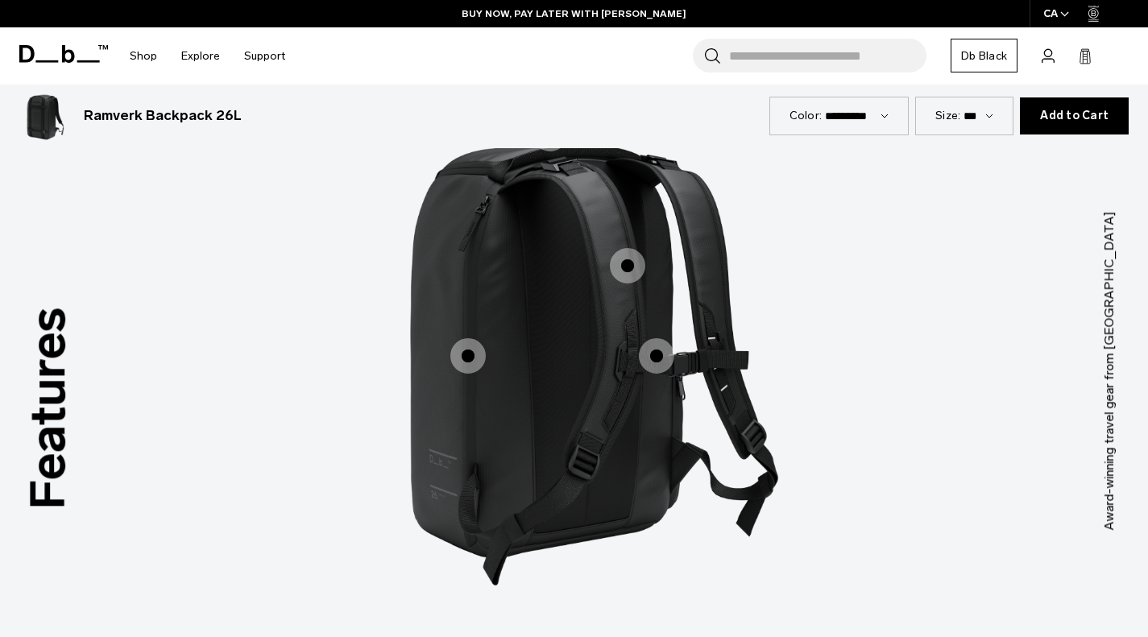
scroll to position [1853, 0]
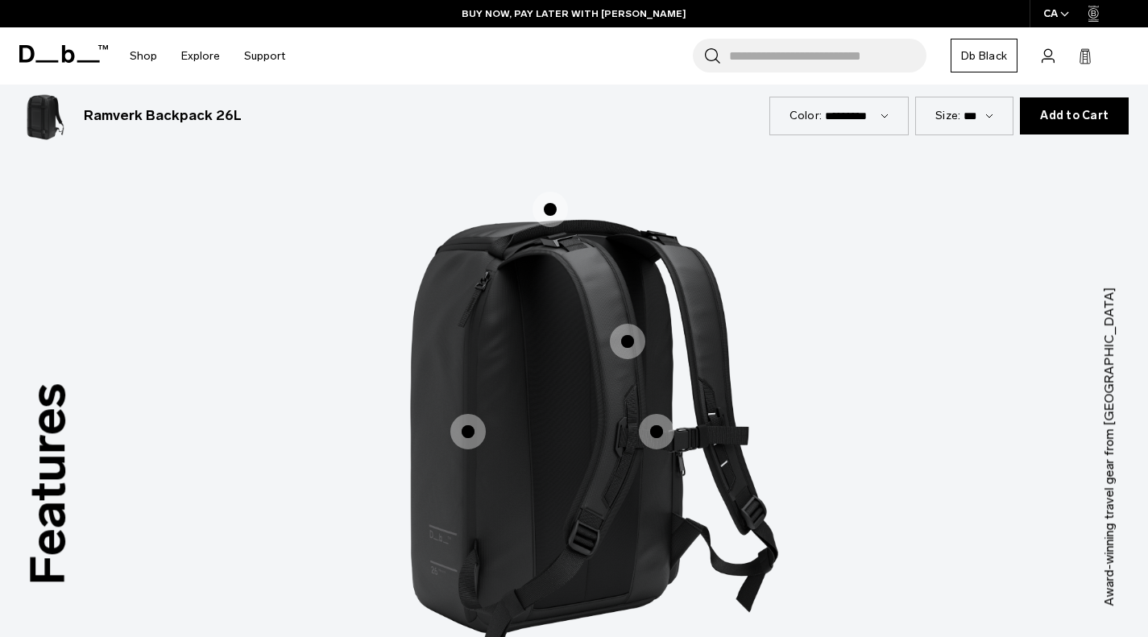
click at [463, 425] on span "2 / 3" at bounding box center [467, 431] width 35 height 35
click at [463, 425] on div "Hook-Up System Hook-Up System Ergonomic Shoulder Straps Ergonomic Shoulder Stra…" at bounding box center [574, 422] width 483 height 601
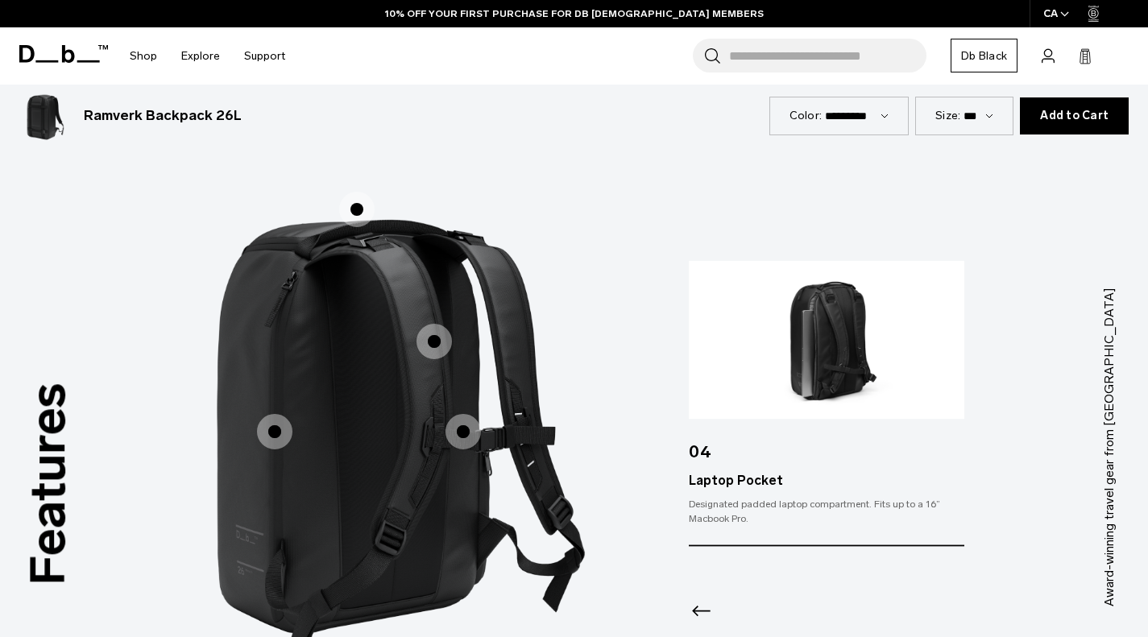
click at [358, 213] on span "2 / 3" at bounding box center [356, 209] width 35 height 35
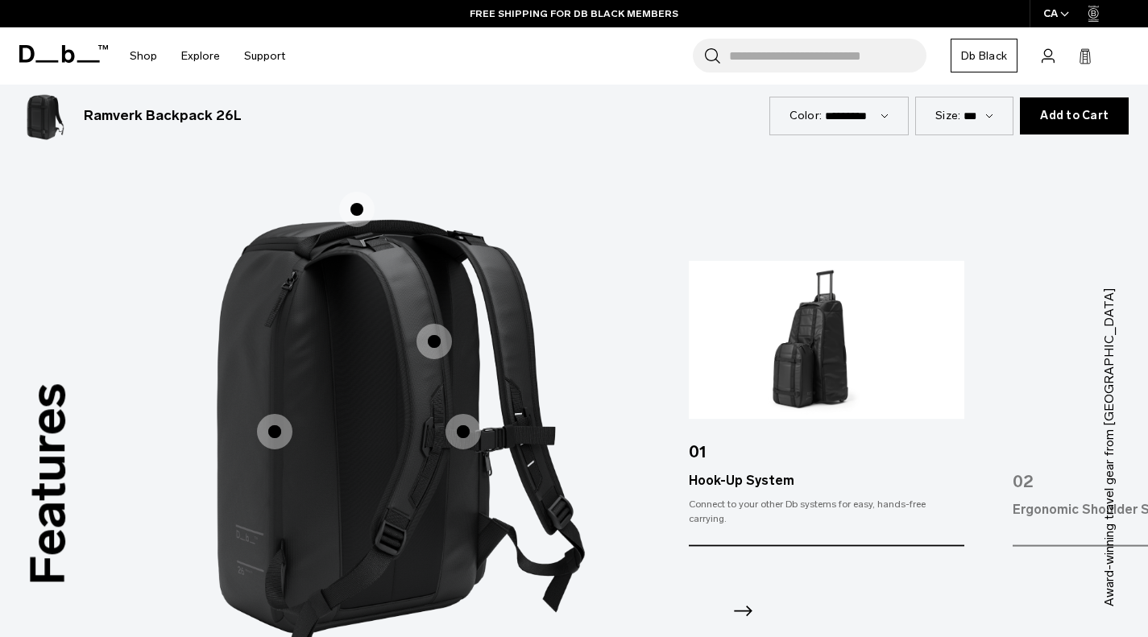
click at [423, 343] on span "2 / 3" at bounding box center [434, 341] width 35 height 35
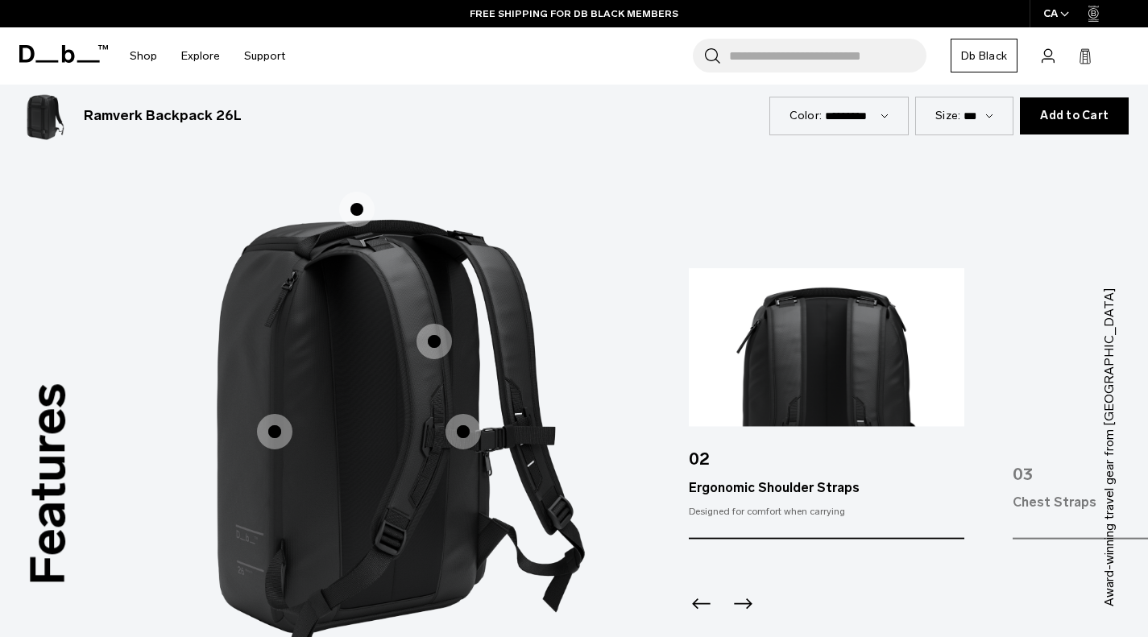
click at [466, 428] on span "2 / 3" at bounding box center [463, 431] width 35 height 35
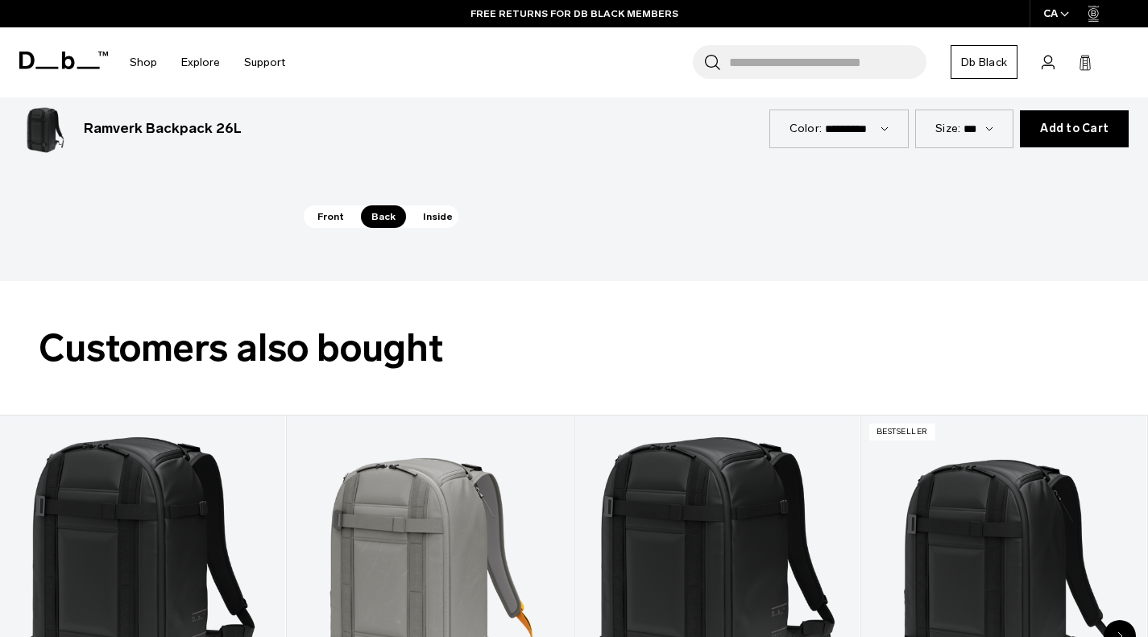
scroll to position [2417, 0]
